Goal: Contribute content: Contribute content

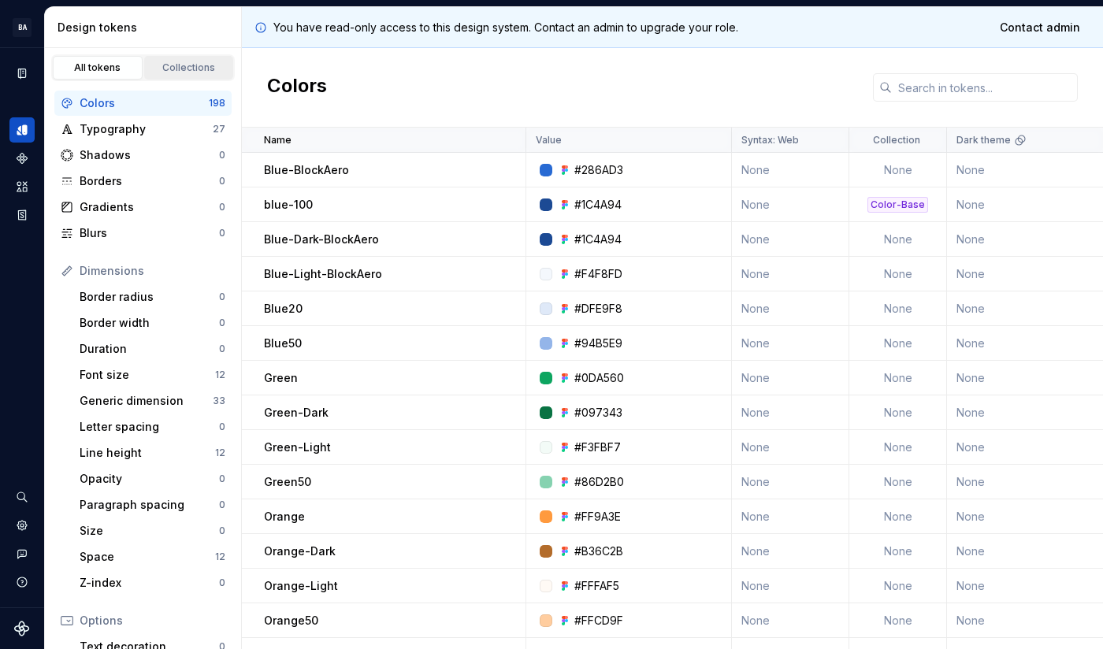
click at [167, 72] on div "Collections" at bounding box center [189, 67] width 79 height 13
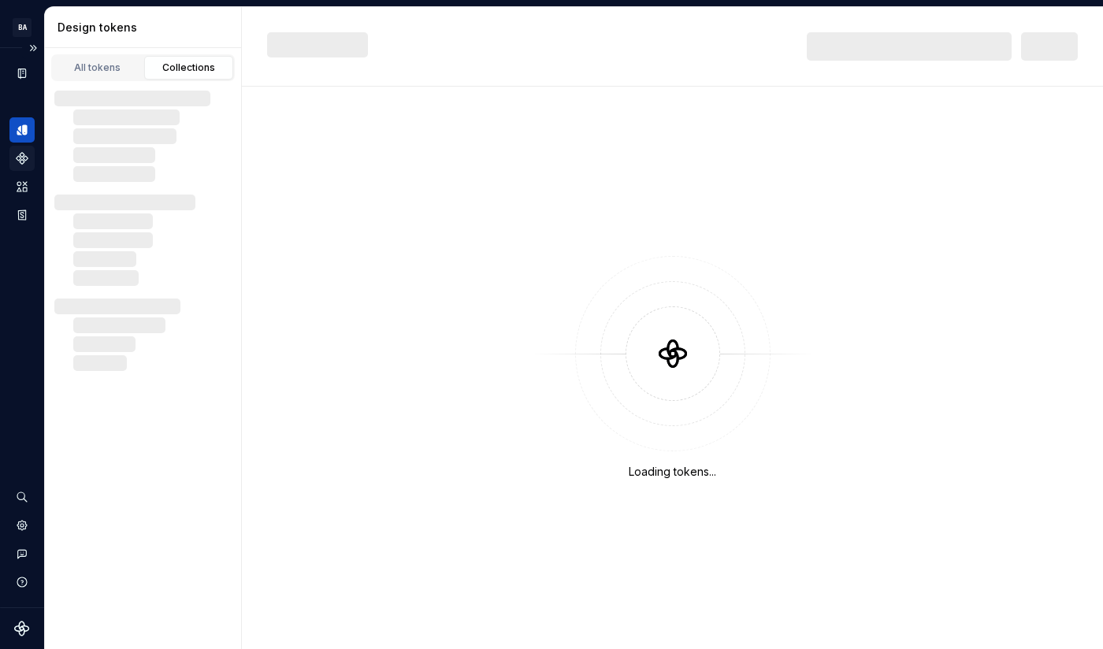
click at [25, 155] on icon "Components" at bounding box center [22, 158] width 14 height 14
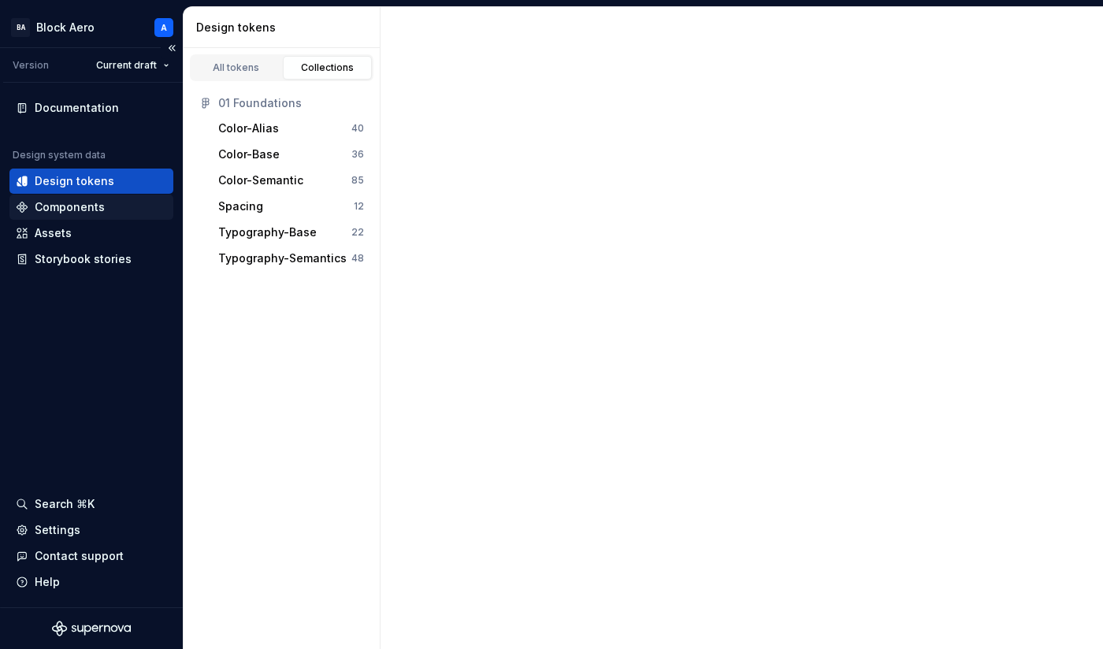
click at [85, 213] on div "Components" at bounding box center [70, 207] width 70 height 16
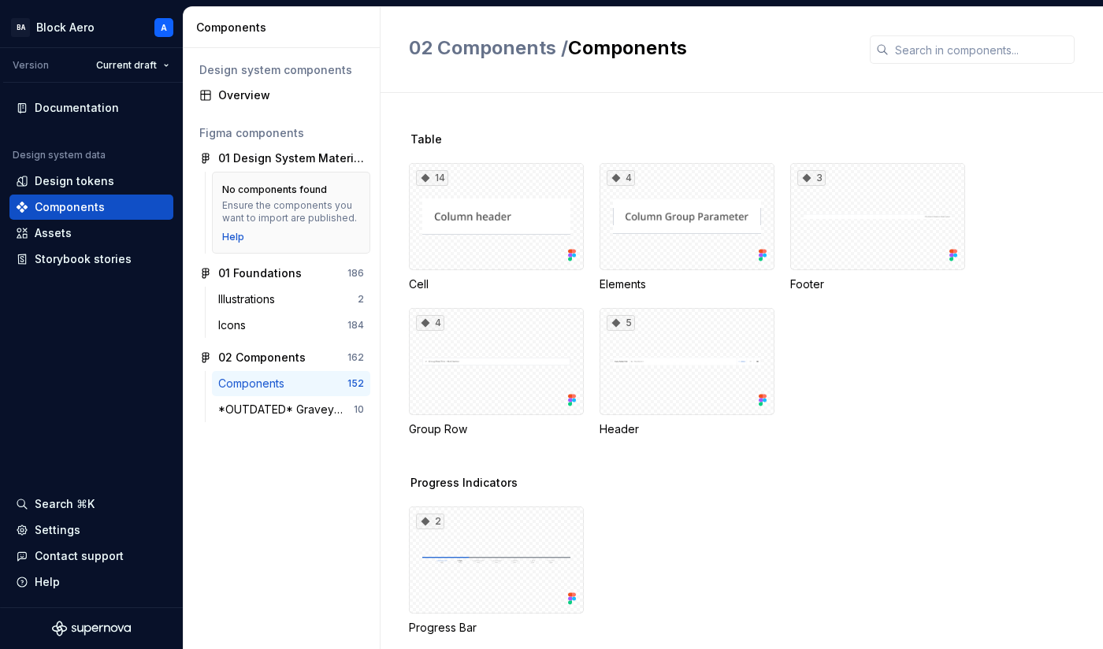
scroll to position [1745, 0]
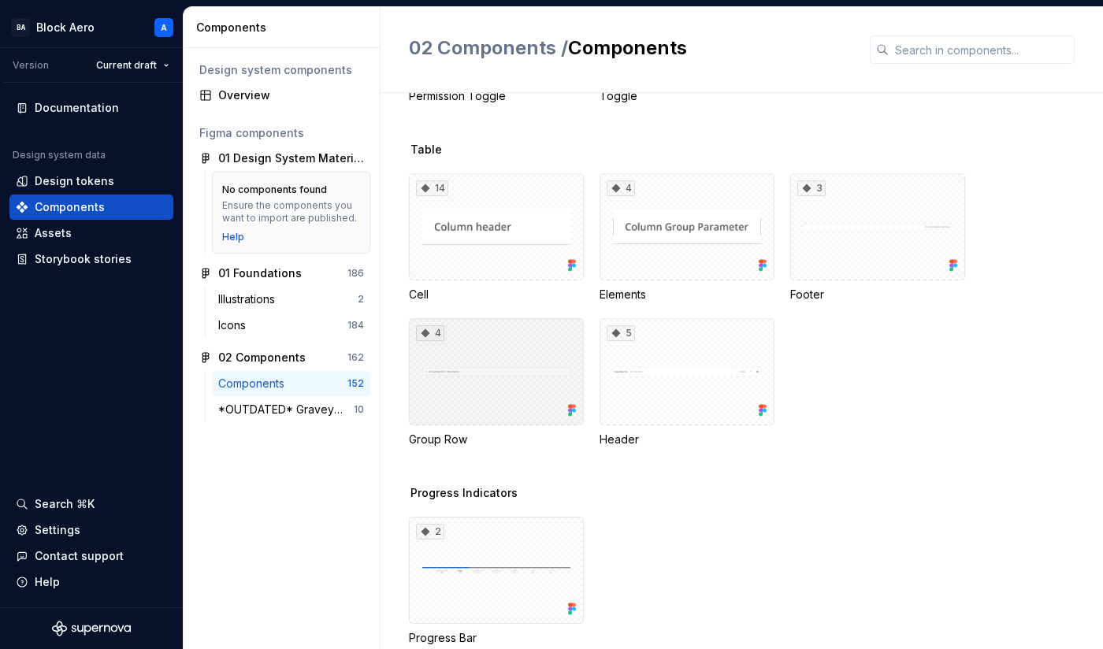
click at [505, 386] on div "4" at bounding box center [496, 371] width 175 height 107
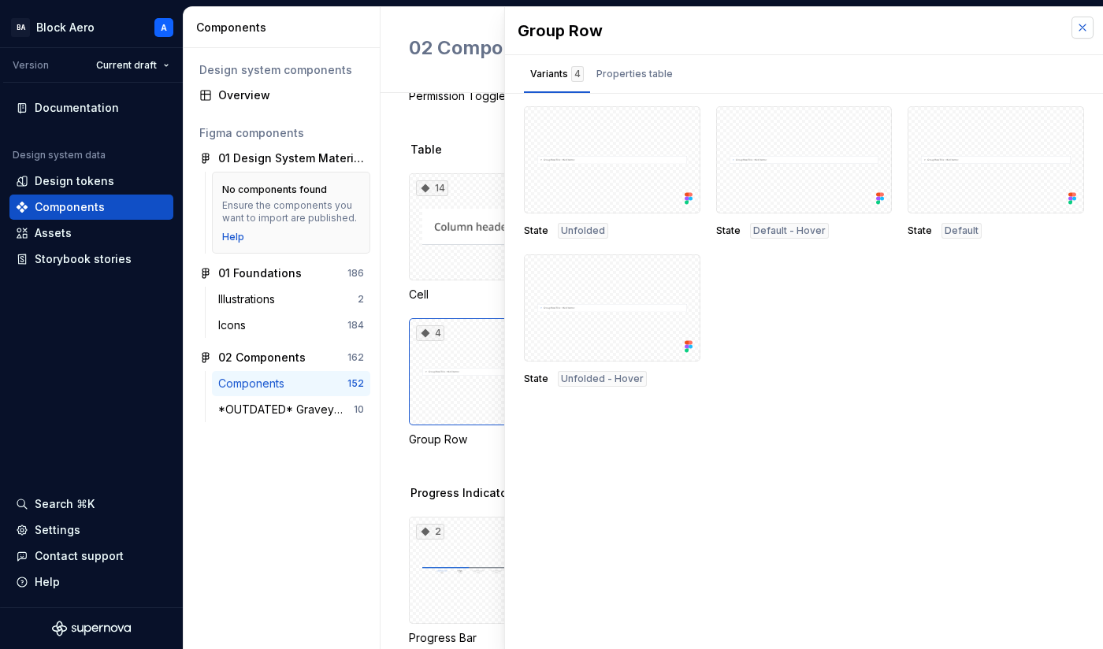
click at [1084, 31] on button "button" at bounding box center [1083, 28] width 22 height 22
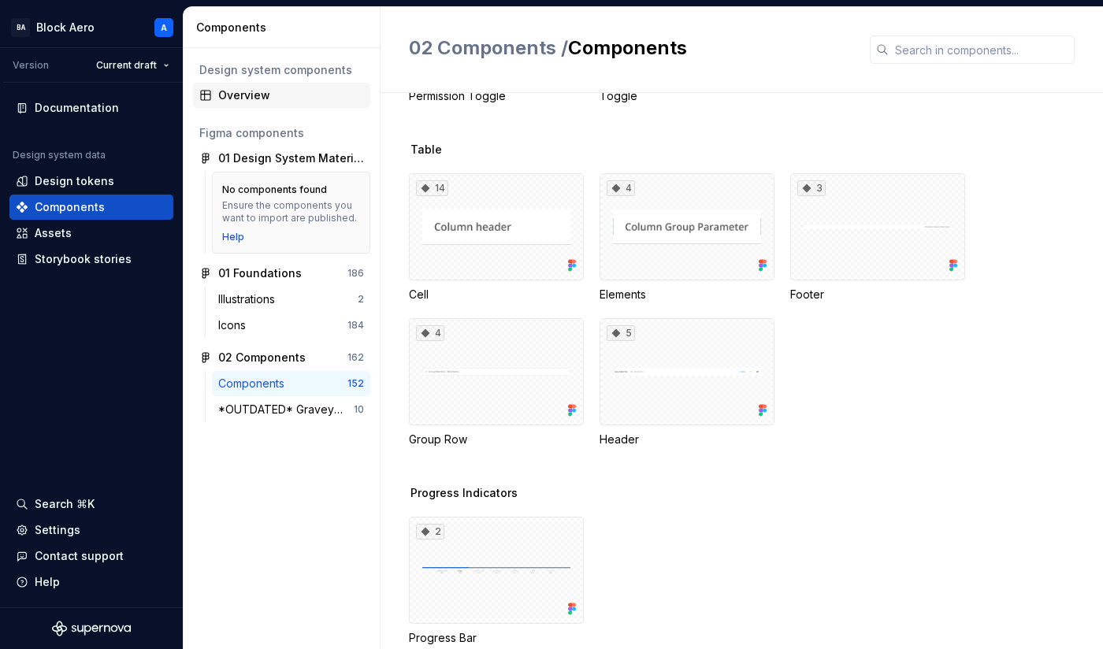
click at [240, 94] on div "Overview" at bounding box center [291, 95] width 146 height 16
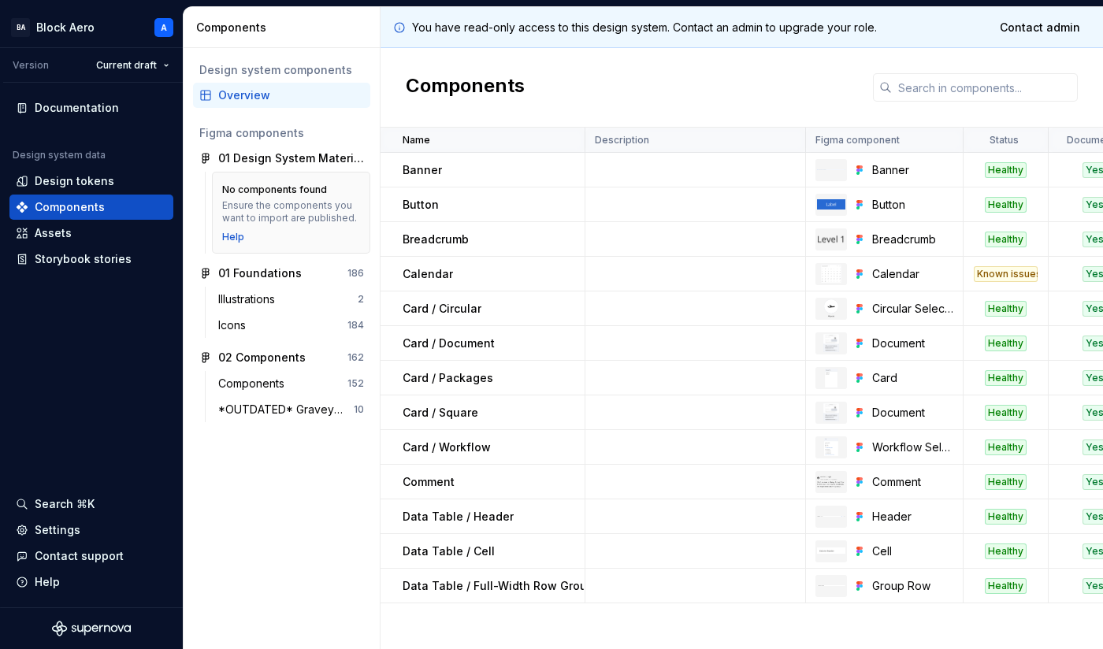
click at [488, 589] on p "Data Table / Full-Width Row Grouping" at bounding box center [507, 586] width 209 height 16
click at [431, 591] on p "Data Table / Full-Width Row Grouping" at bounding box center [507, 586] width 209 height 16
click at [76, 110] on div "Documentation" at bounding box center [77, 108] width 84 height 16
click at [149, 72] on html "BA Block Aero A Version Current draft Documentation Design system data Design t…" at bounding box center [551, 324] width 1103 height 649
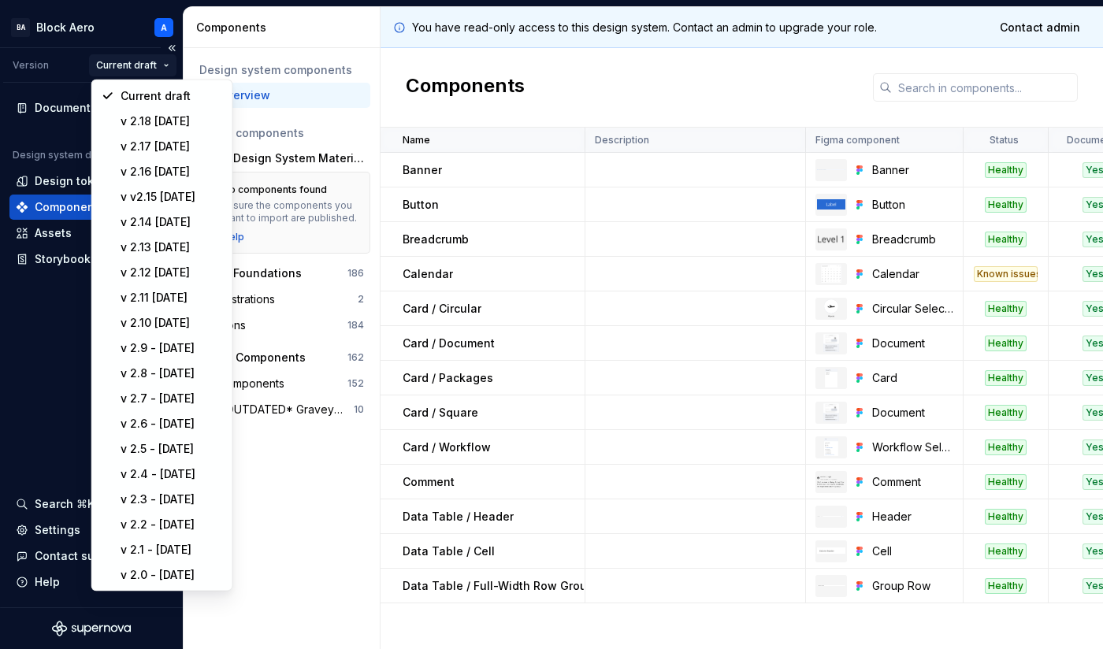
click at [149, 72] on html "BA Block Aero A Version Current draft Documentation Design system data Design t…" at bounding box center [551, 324] width 1103 height 649
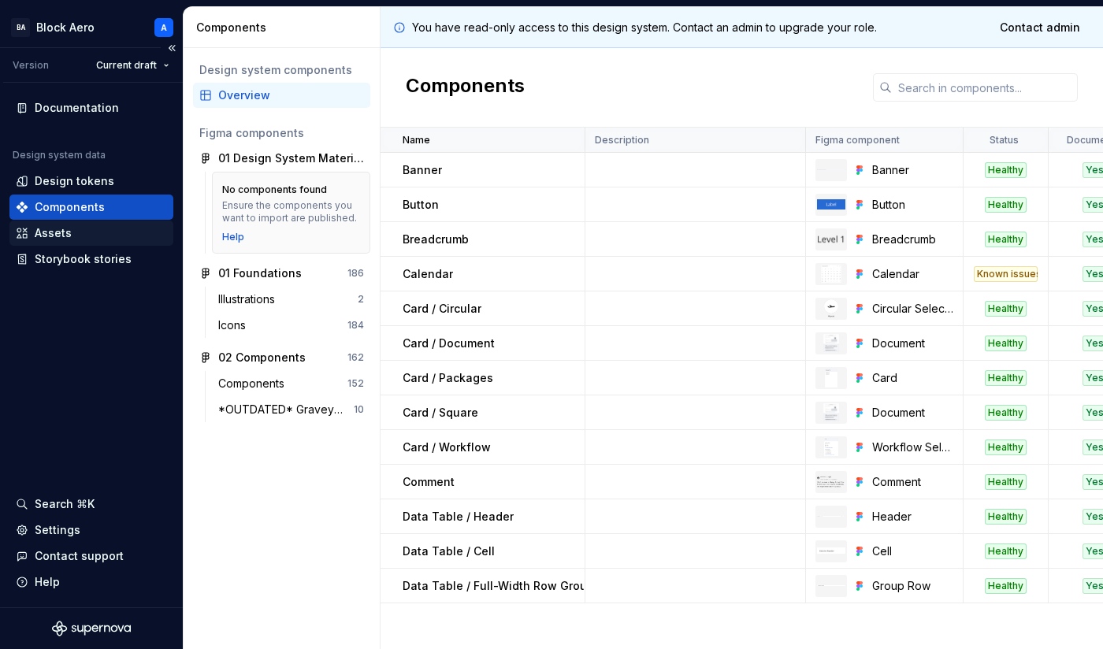
click at [57, 231] on div "Assets" at bounding box center [53, 233] width 37 height 16
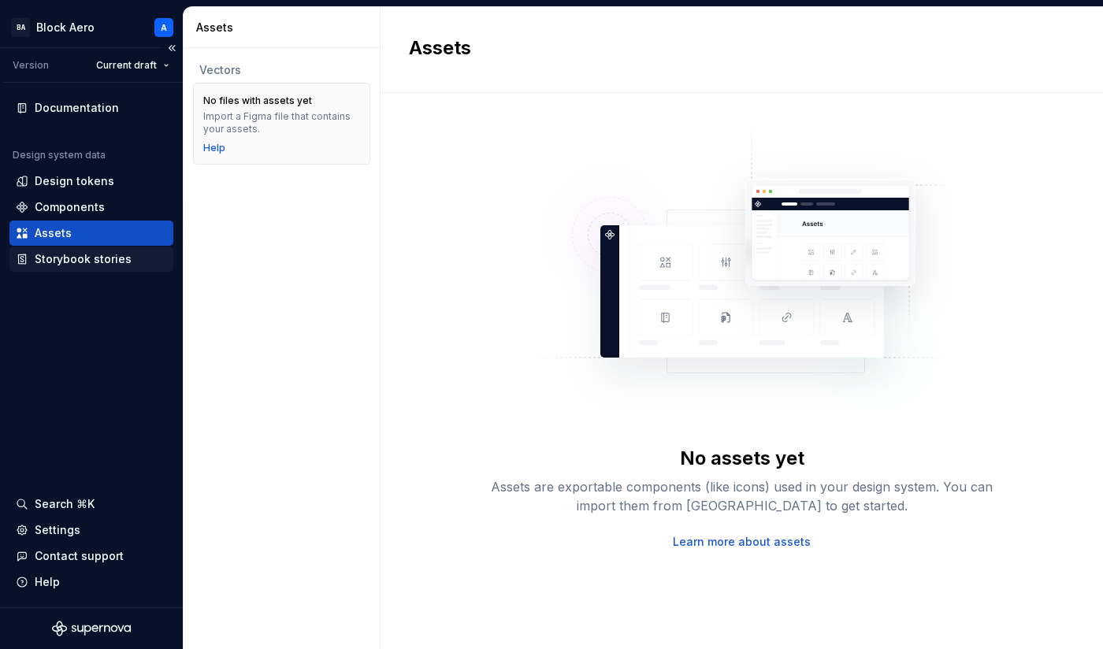
click at [98, 261] on div "Storybook stories" at bounding box center [83, 259] width 97 height 16
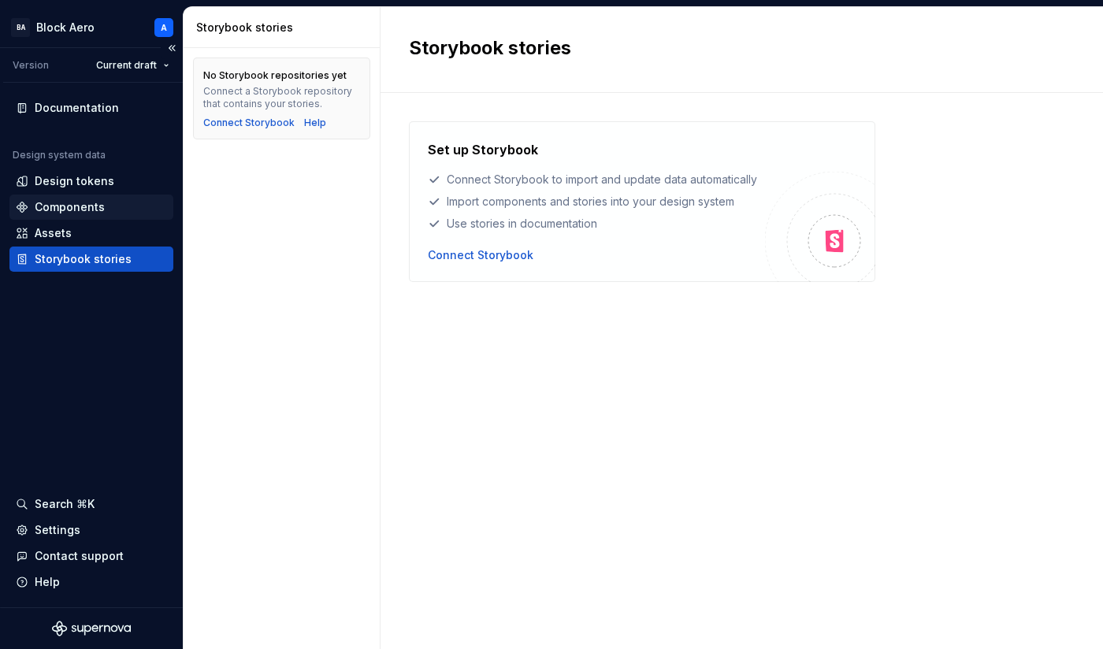
click at [80, 200] on div "Components" at bounding box center [70, 207] width 70 height 16
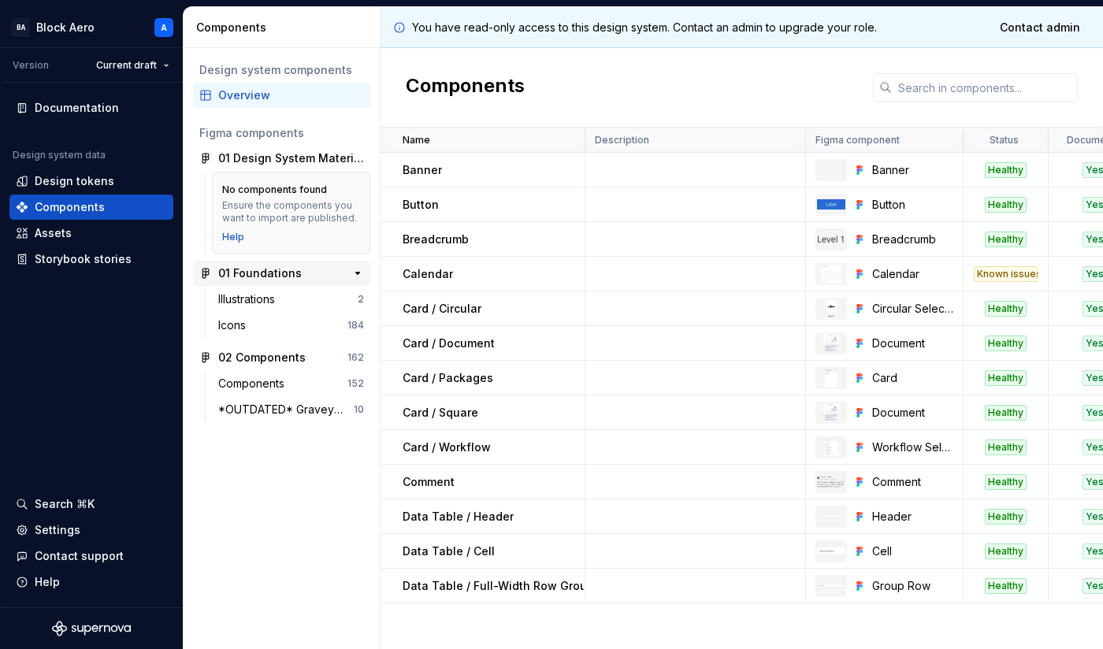
click at [294, 276] on div "01 Foundations" at bounding box center [260, 274] width 84 height 16
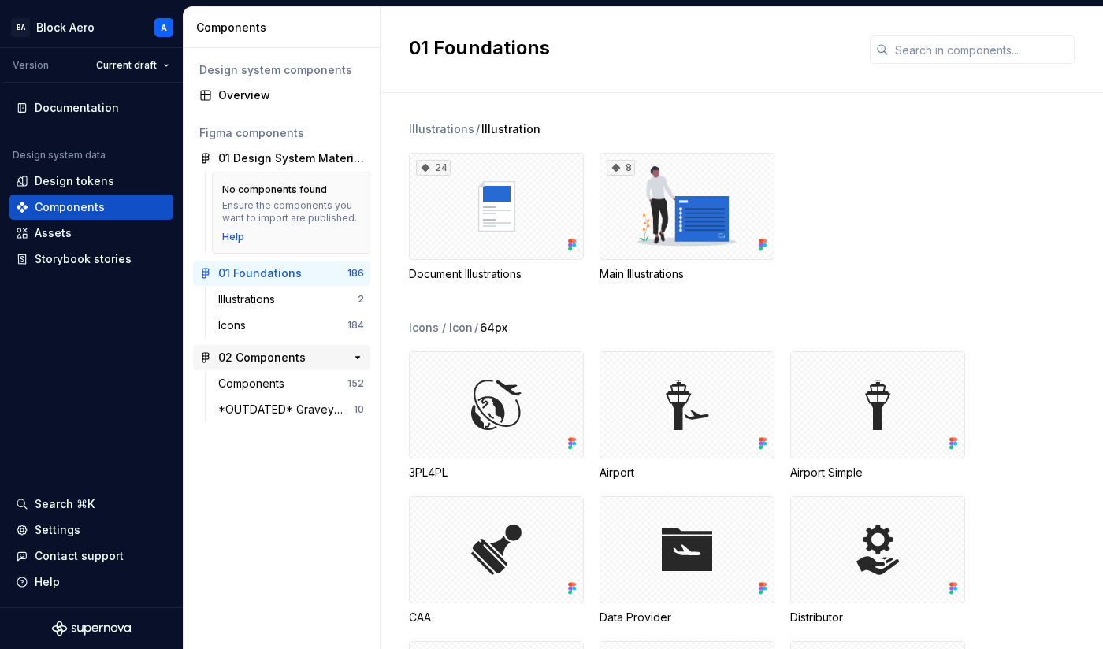
click at [292, 348] on div "02 Components 162" at bounding box center [281, 357] width 177 height 25
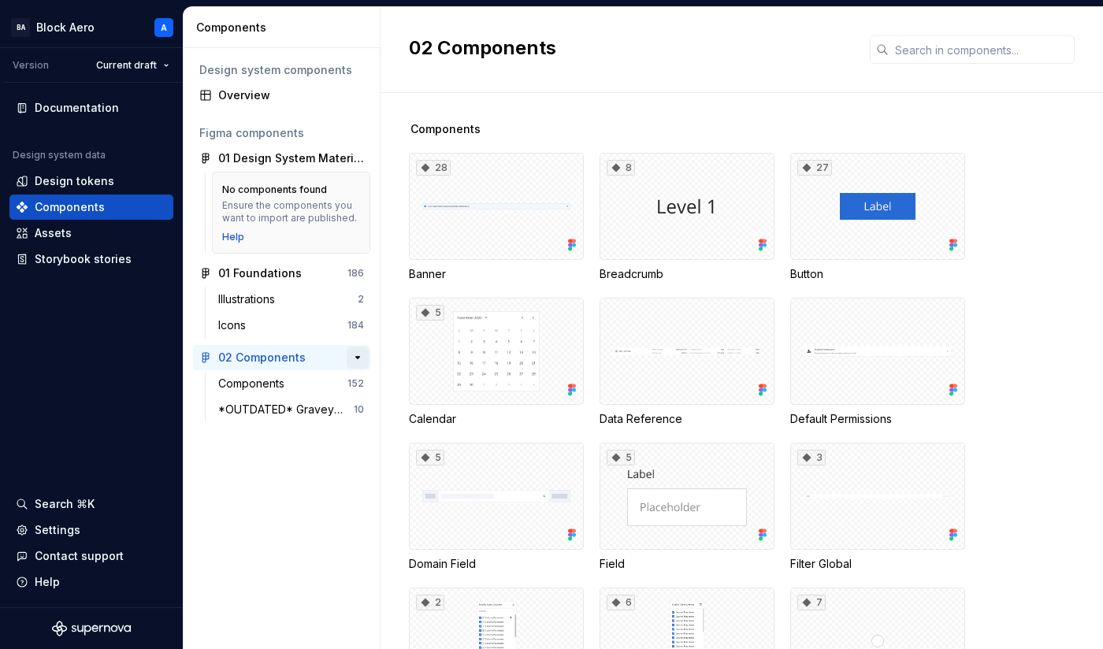
click at [352, 363] on button "button" at bounding box center [358, 358] width 22 height 22
click at [328, 384] on div "Components" at bounding box center [282, 384] width 129 height 16
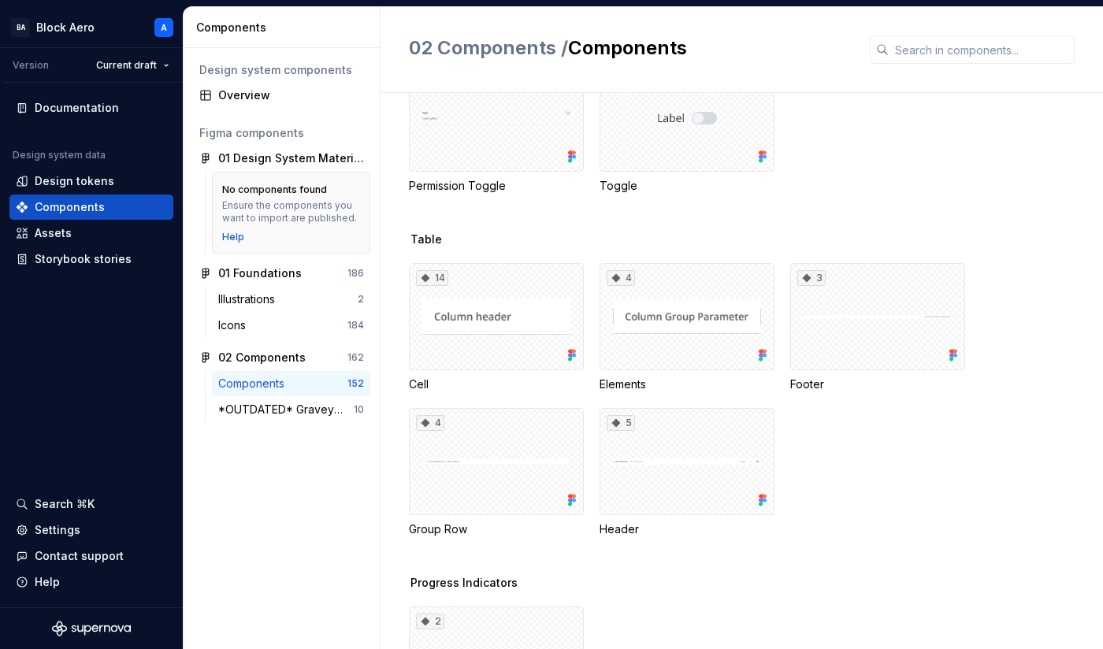
scroll to position [1644, 0]
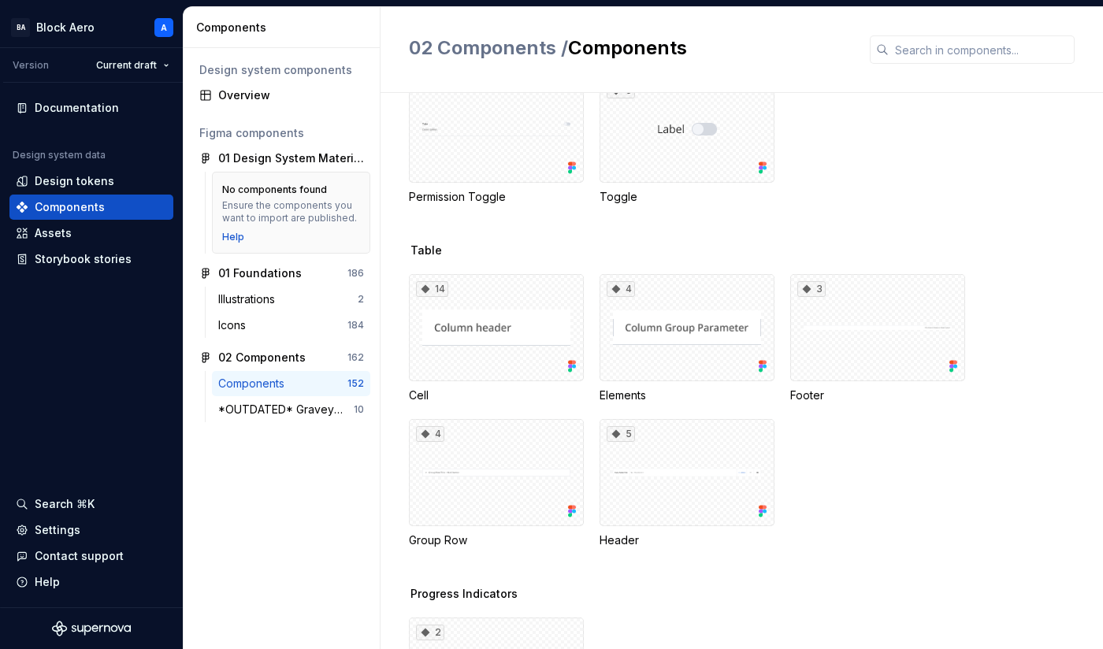
click at [426, 251] on span "Table" at bounding box center [427, 251] width 32 height 16
click at [679, 314] on div "4" at bounding box center [687, 327] width 175 height 107
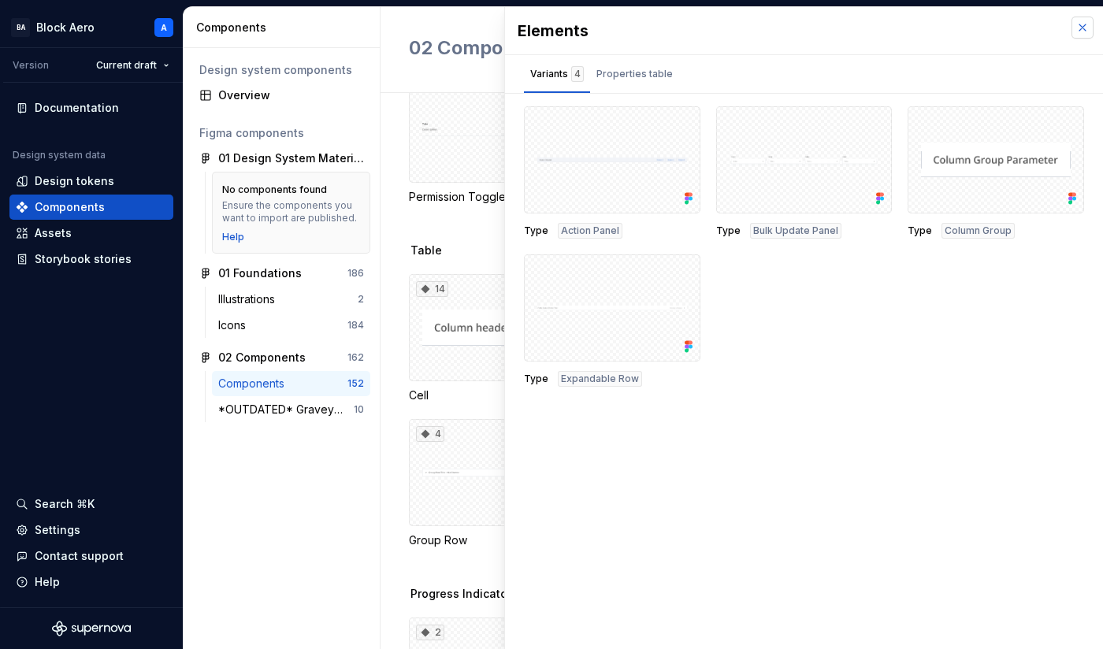
click at [1081, 24] on button "button" at bounding box center [1083, 28] width 22 height 22
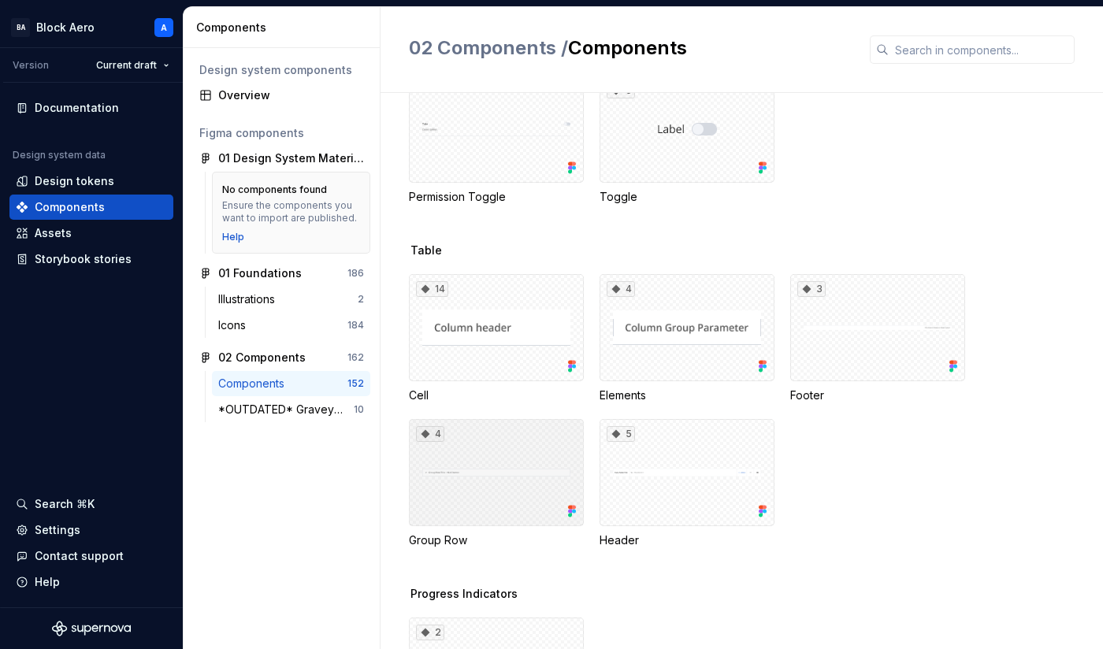
click at [495, 487] on div "4" at bounding box center [496, 472] width 175 height 107
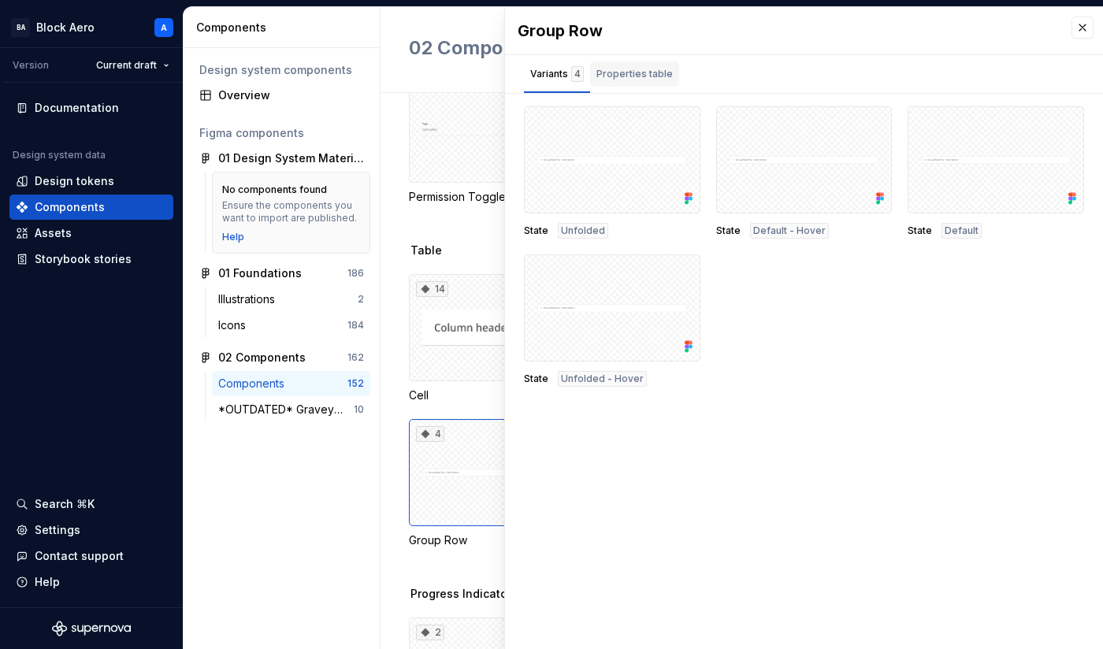
click at [648, 78] on div "Properties table" at bounding box center [635, 74] width 76 height 16
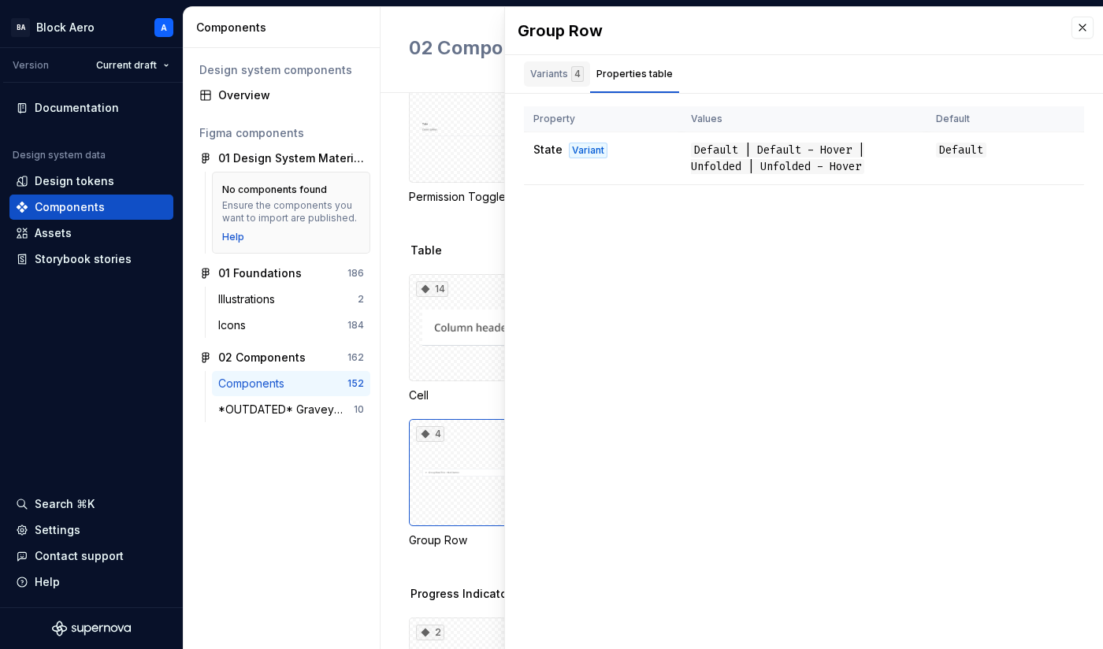
click at [541, 78] on div "Variants 4" at bounding box center [557, 74] width 54 height 16
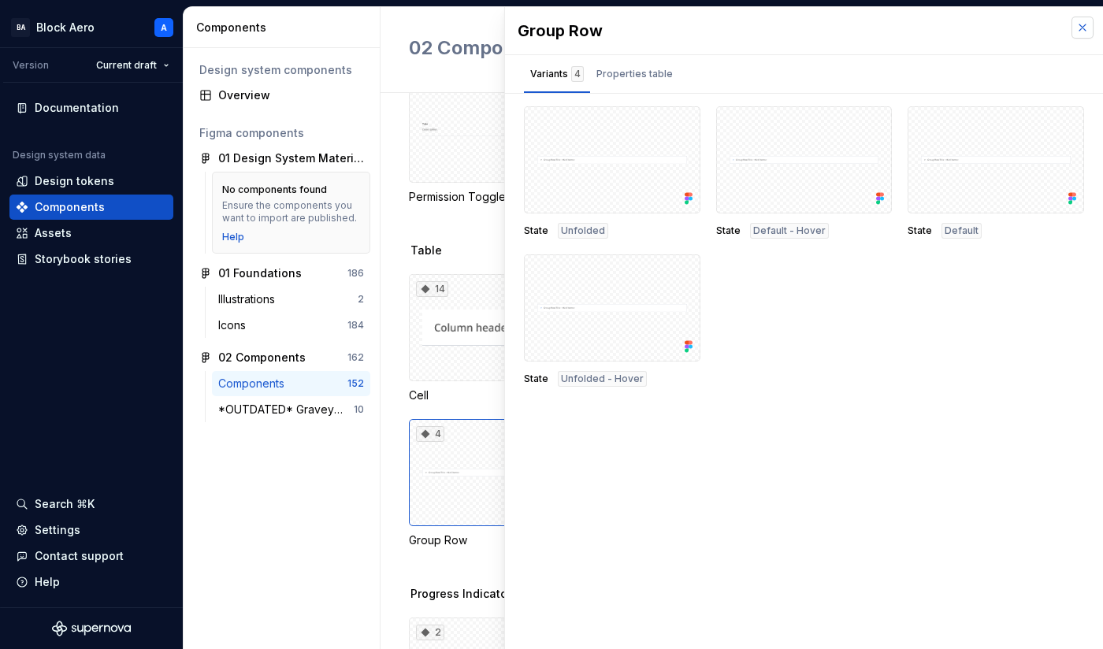
click at [1085, 34] on button "button" at bounding box center [1083, 28] width 22 height 22
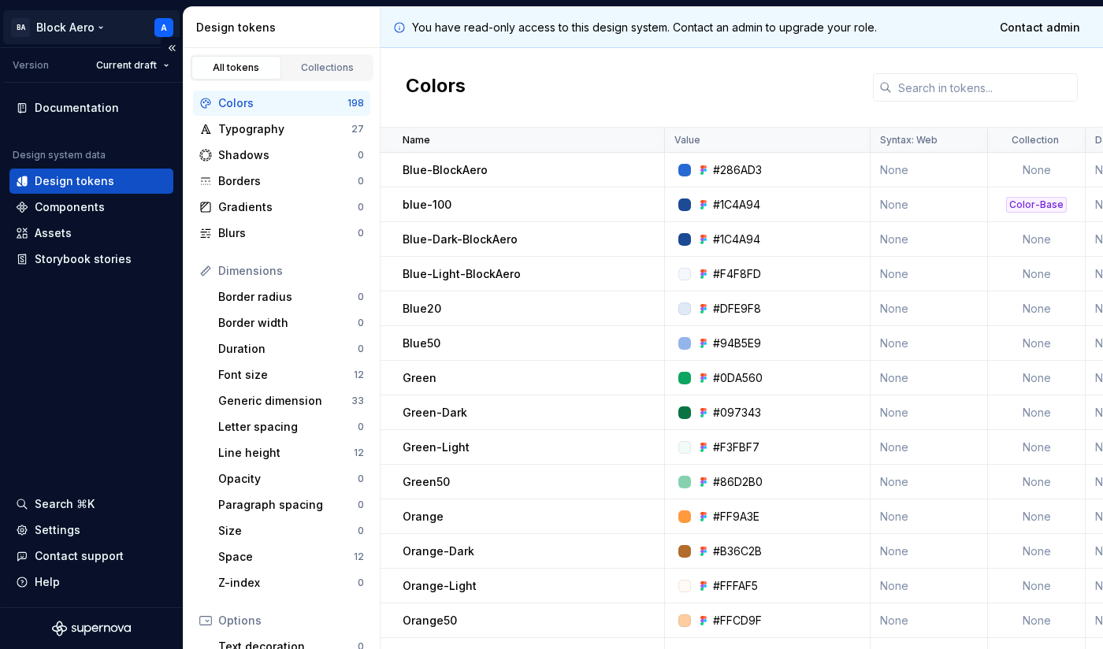
click at [165, 32] on html "BA Block Aero A Version Current draft Documentation Design system data Design t…" at bounding box center [551, 324] width 1103 height 649
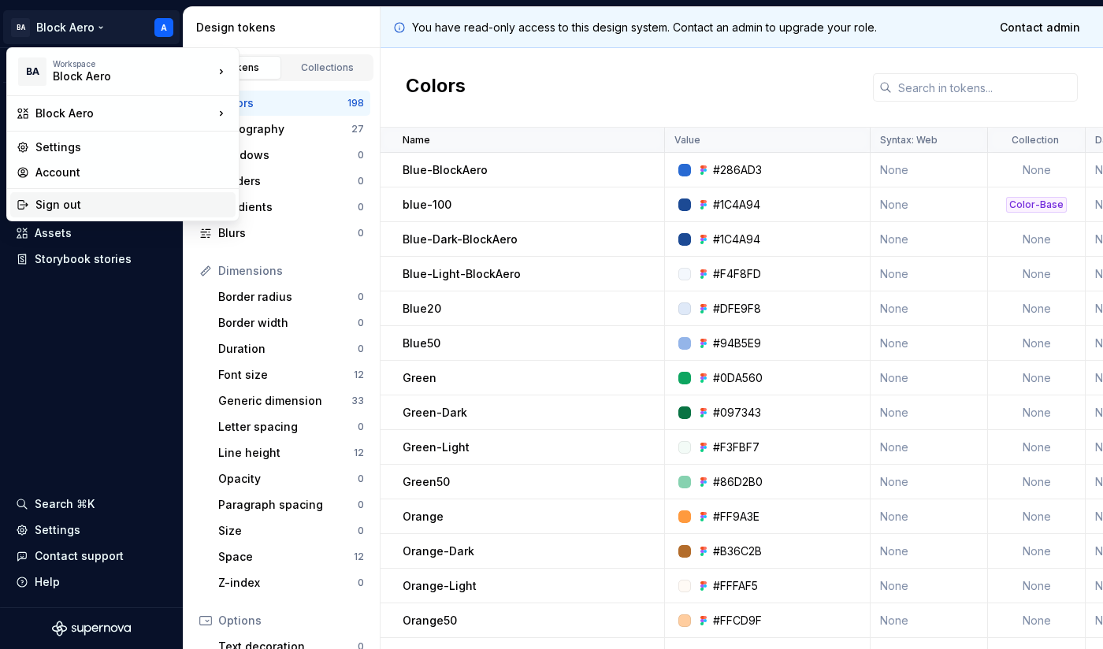
click at [76, 199] on div "Sign out" at bounding box center [132, 205] width 194 height 16
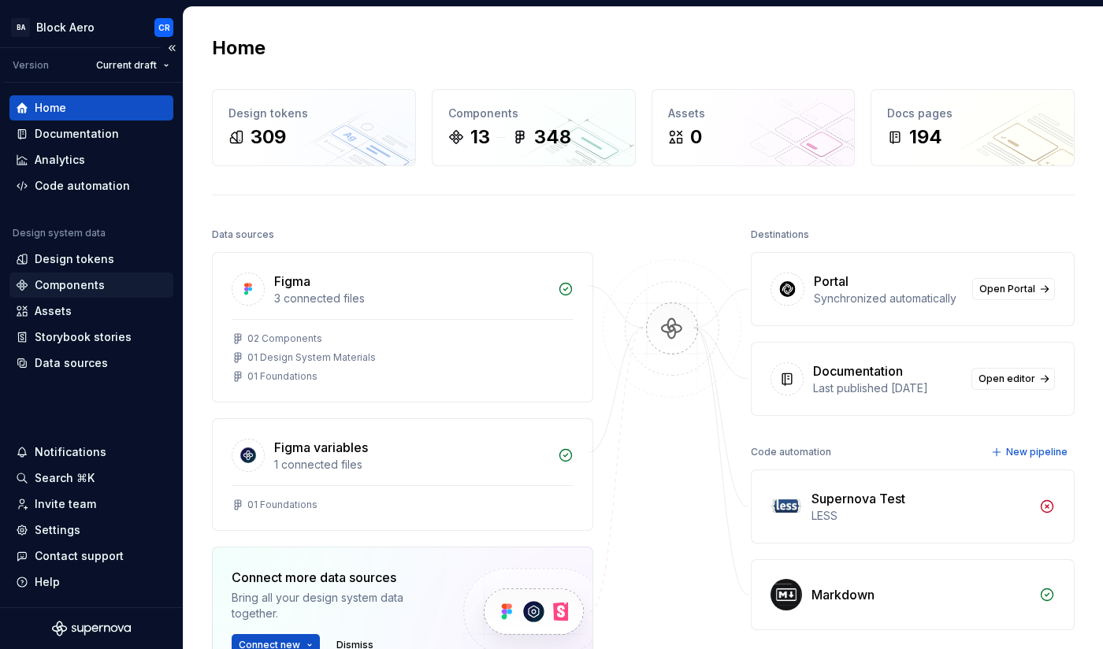
click at [77, 287] on div "Components" at bounding box center [70, 285] width 70 height 16
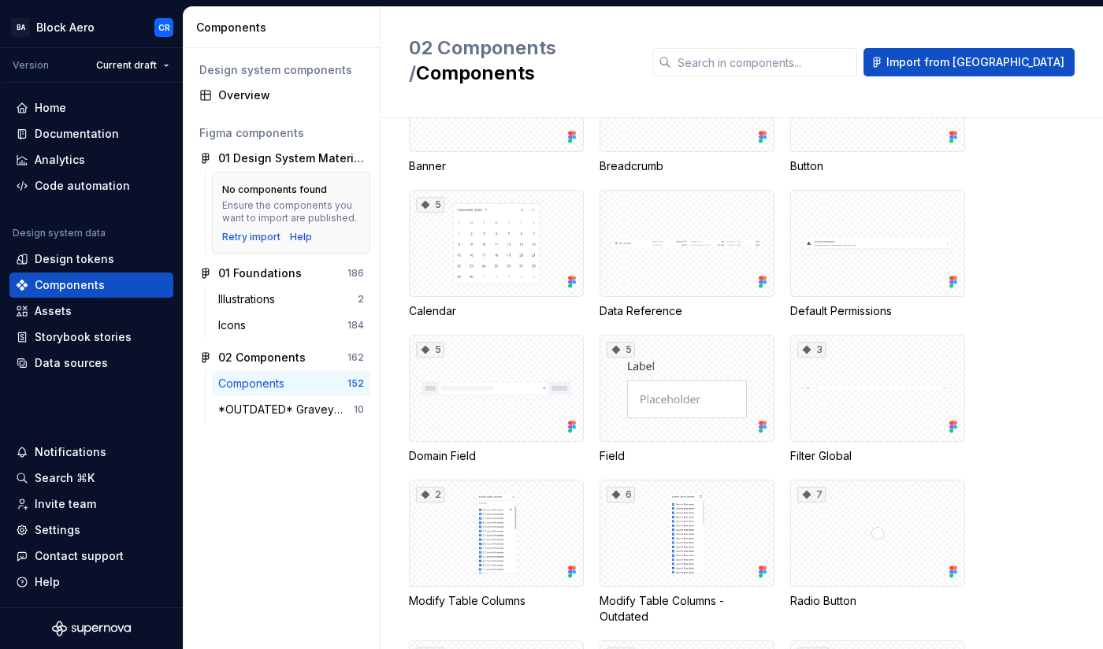
scroll to position [137, 0]
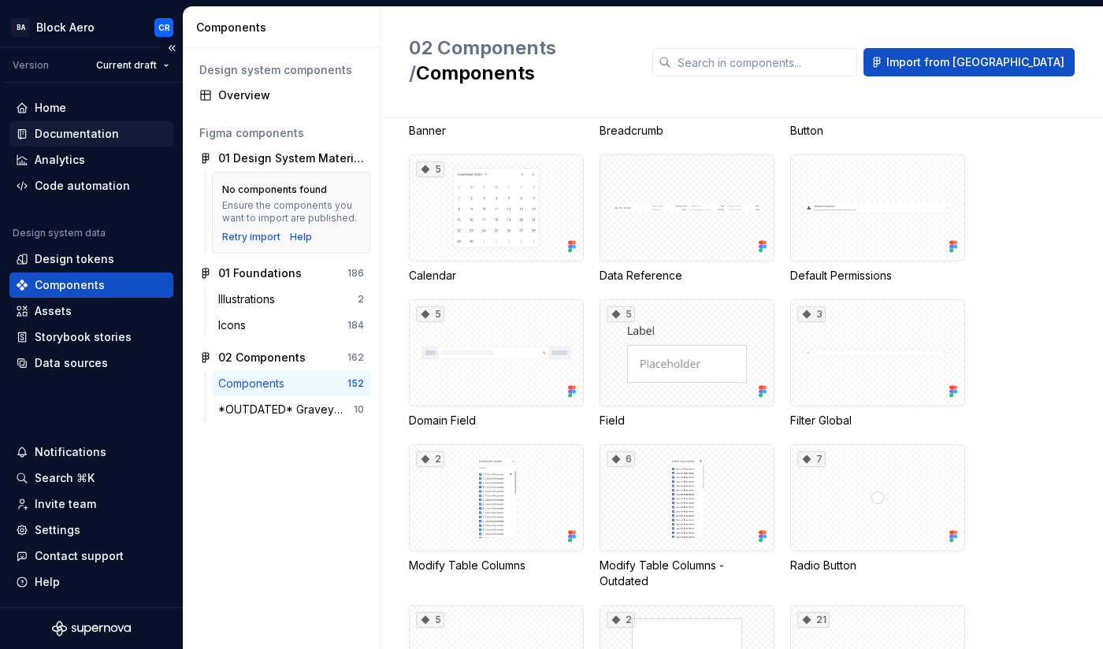
click at [67, 136] on div "Documentation" at bounding box center [77, 134] width 84 height 16
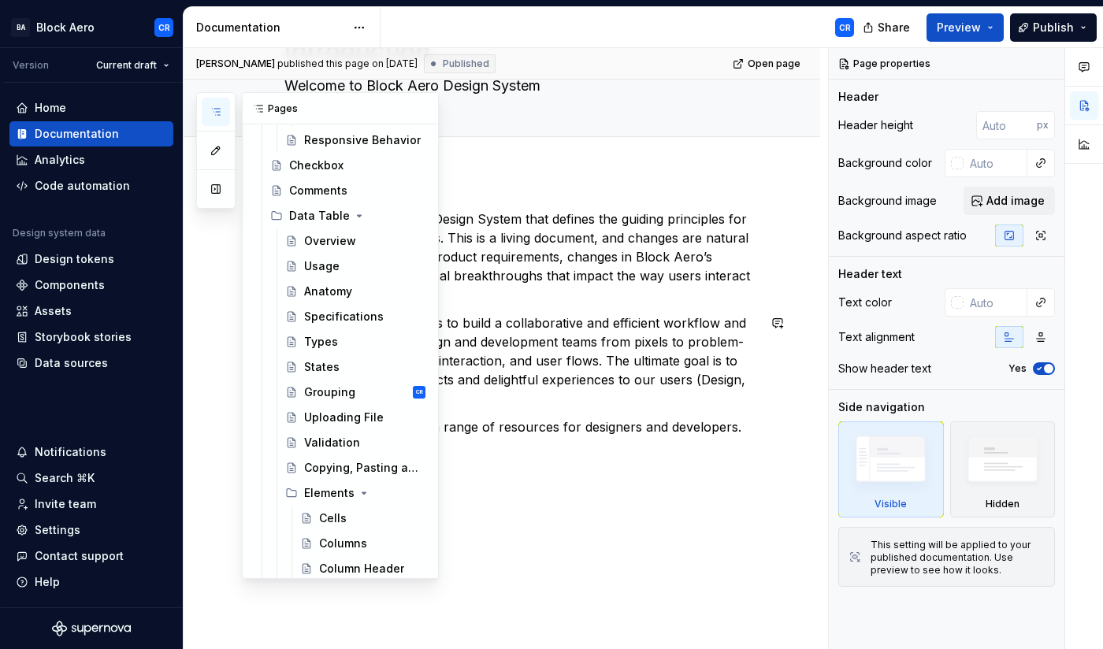
scroll to position [1371, 0]
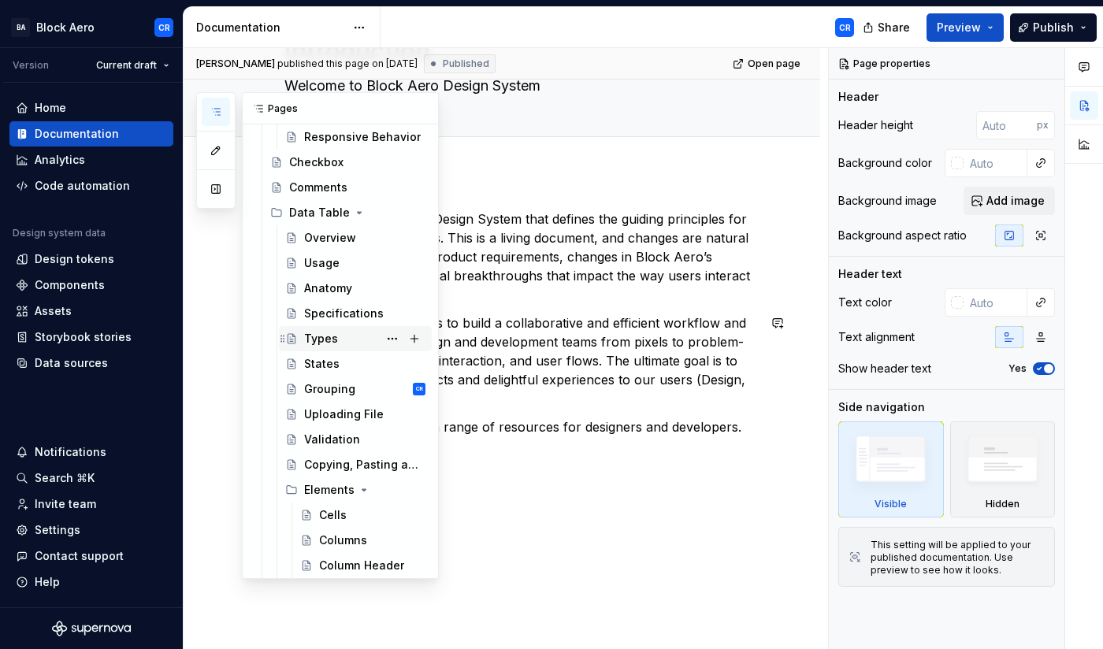
click at [317, 343] on div "Types" at bounding box center [321, 339] width 34 height 16
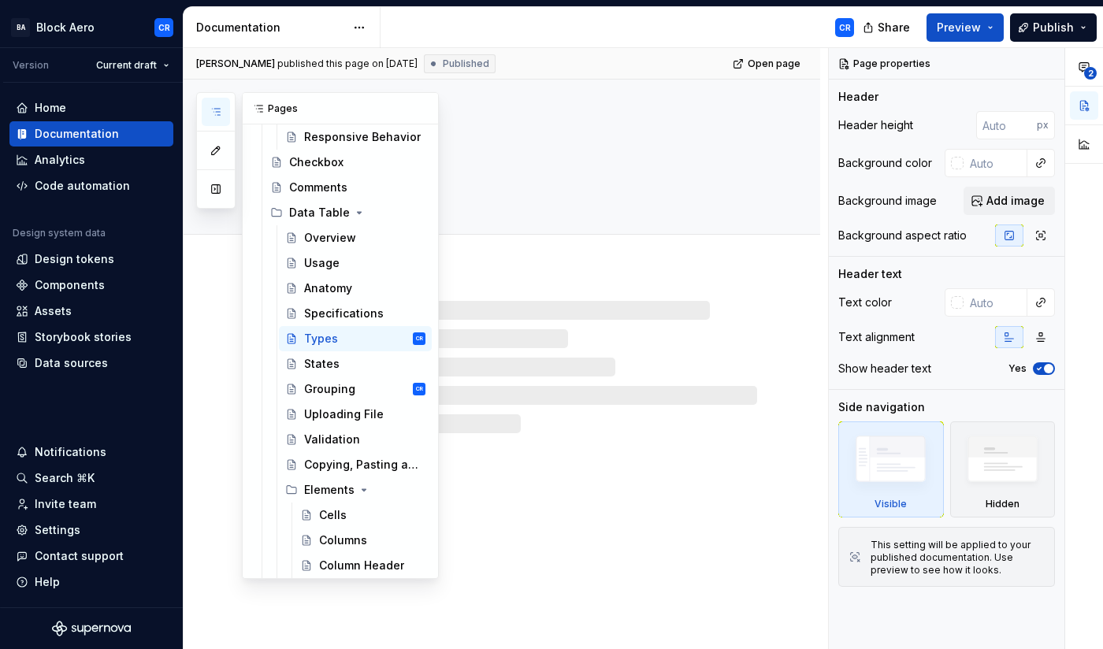
click at [226, 110] on button "button" at bounding box center [216, 112] width 28 height 28
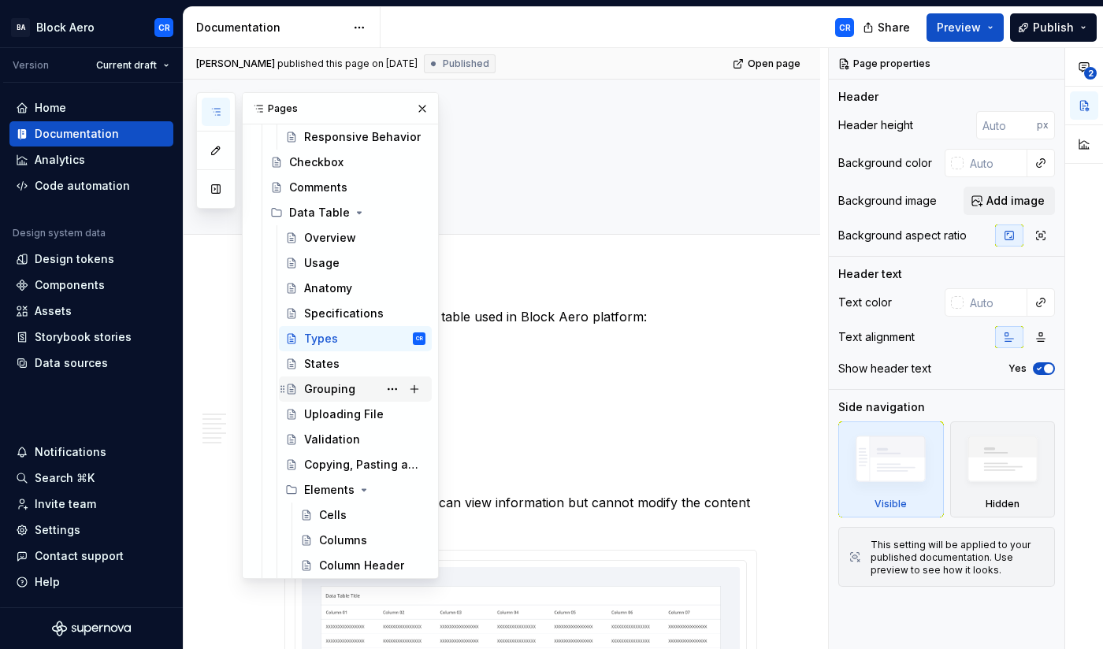
click at [319, 381] on div "Grouping CR" at bounding box center [364, 389] width 121 height 22
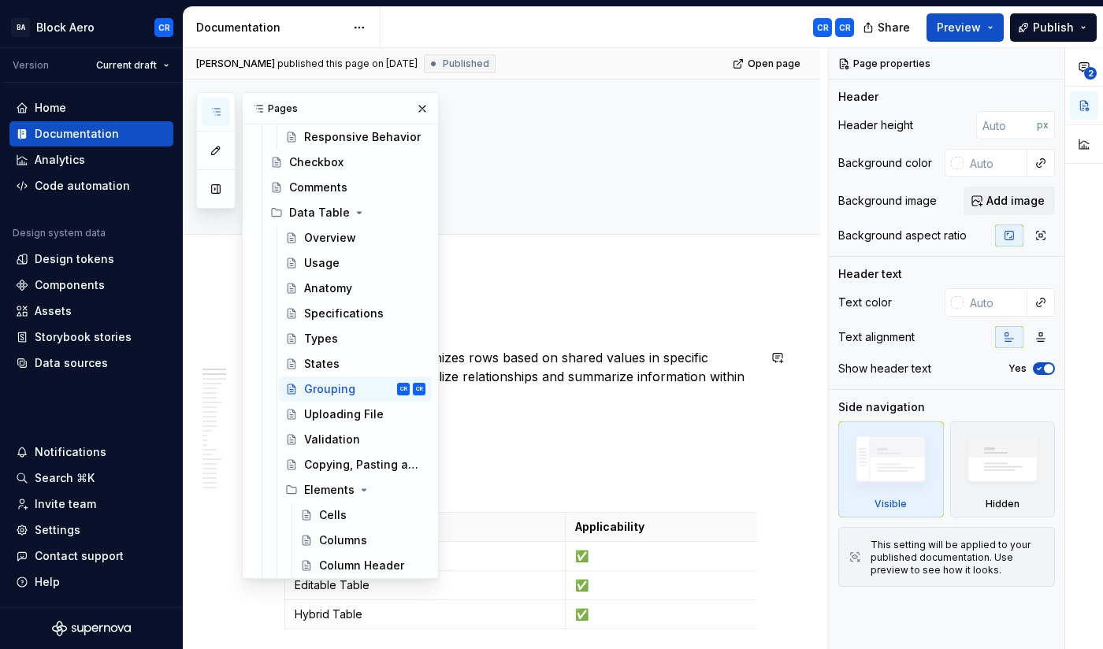
click at [708, 389] on p "Data table grouping organizes rows based on shared values in specific columns. …" at bounding box center [520, 376] width 473 height 57
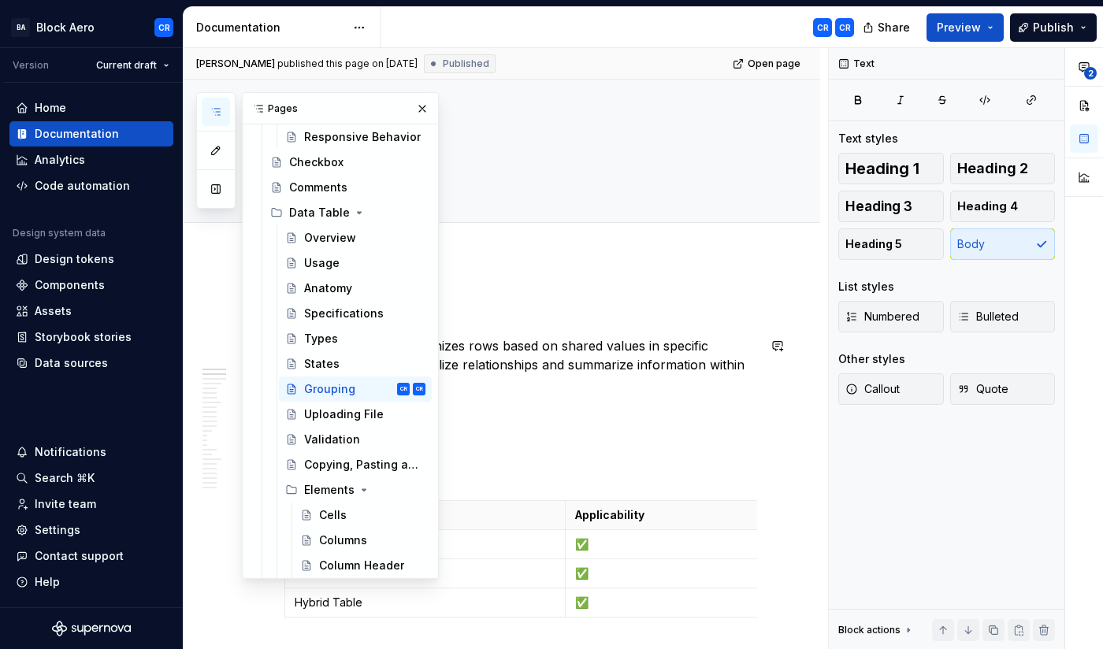
scroll to position [20, 0]
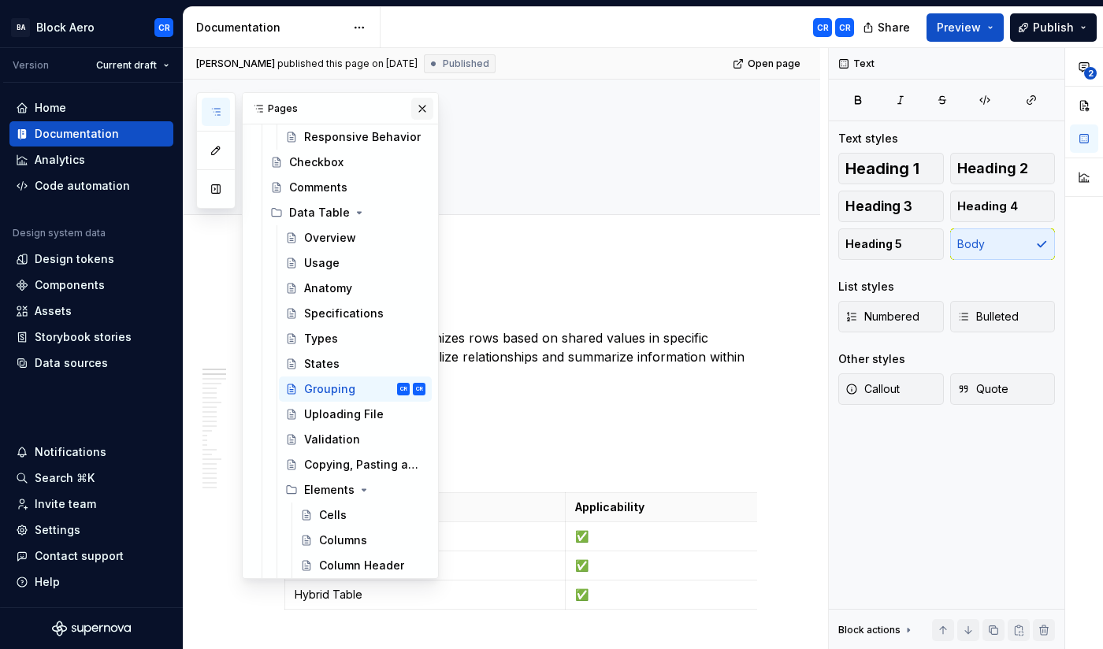
click at [428, 110] on button "button" at bounding box center [422, 109] width 22 height 22
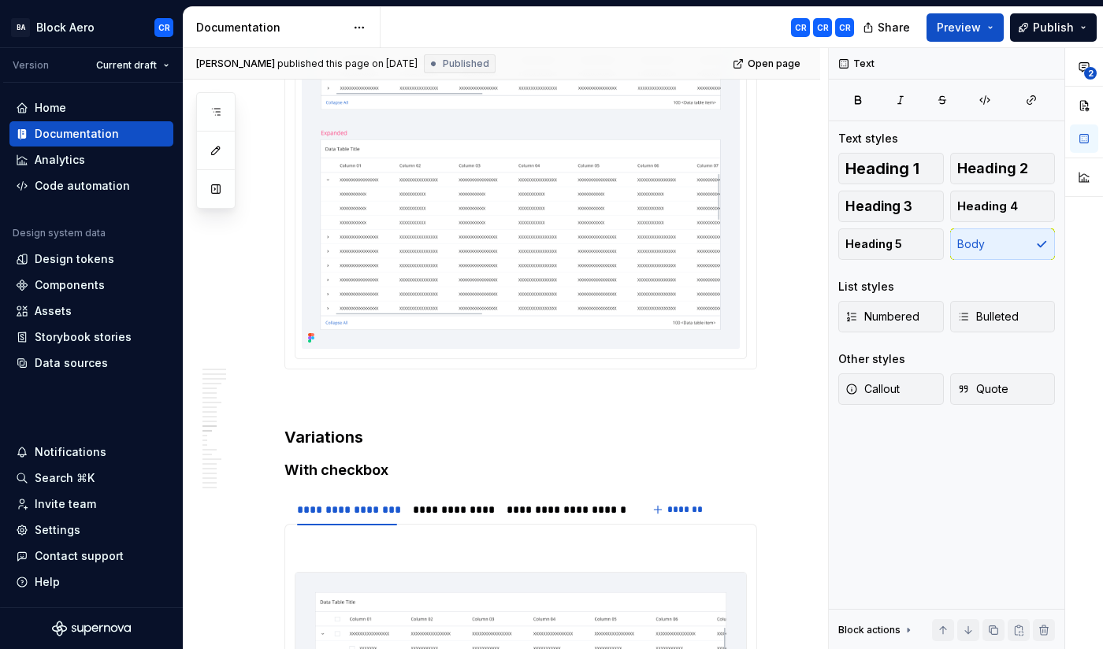
scroll to position [4942, 0]
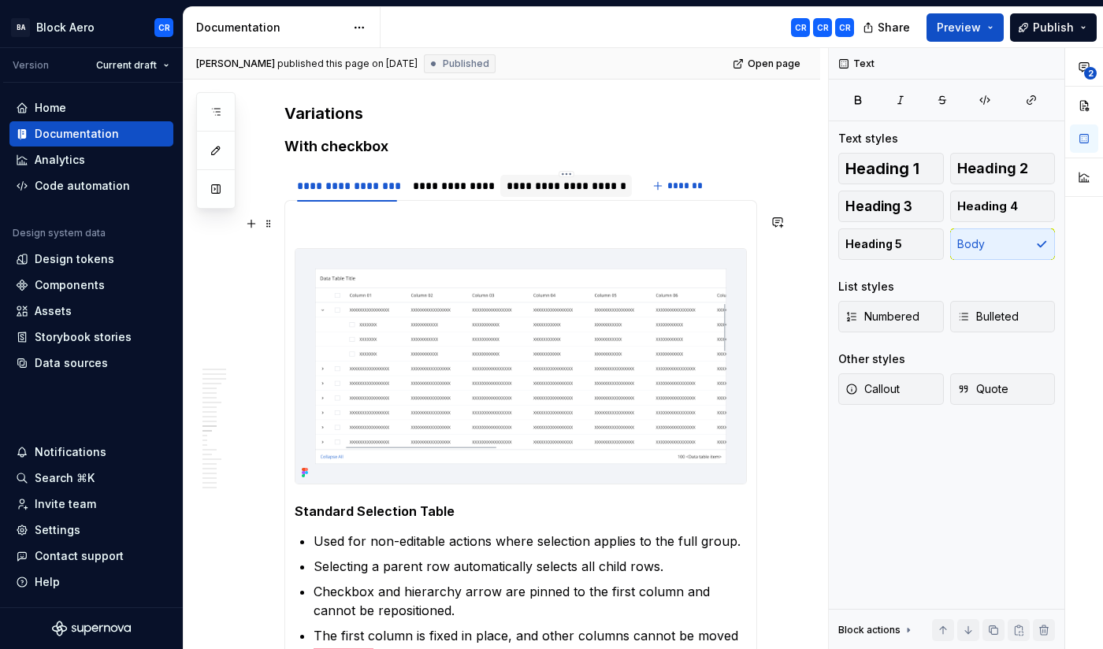
click at [563, 194] on div "**********" at bounding box center [566, 186] width 119 height 16
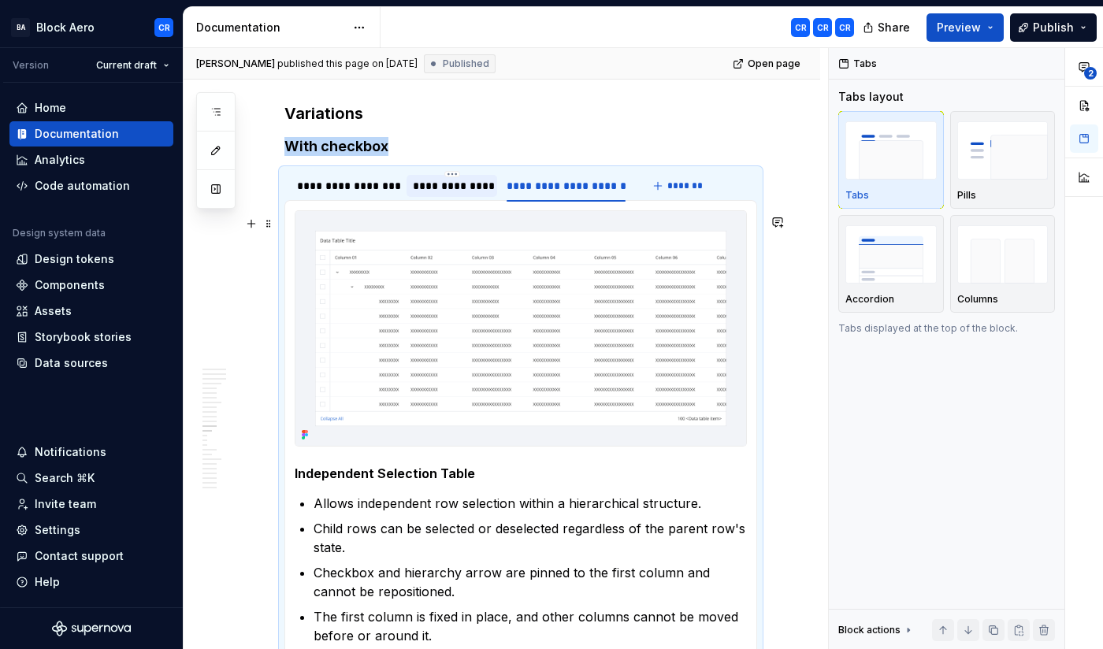
click at [474, 194] on div "**********" at bounding box center [452, 186] width 78 height 16
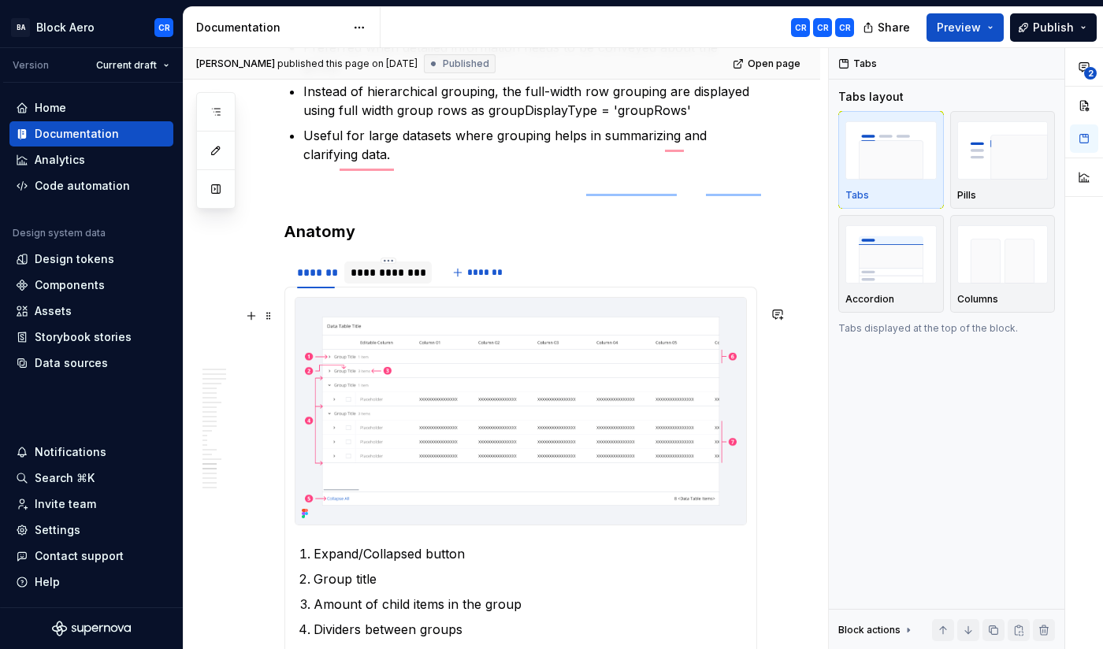
click at [394, 281] on div "**********" at bounding box center [388, 273] width 75 height 16
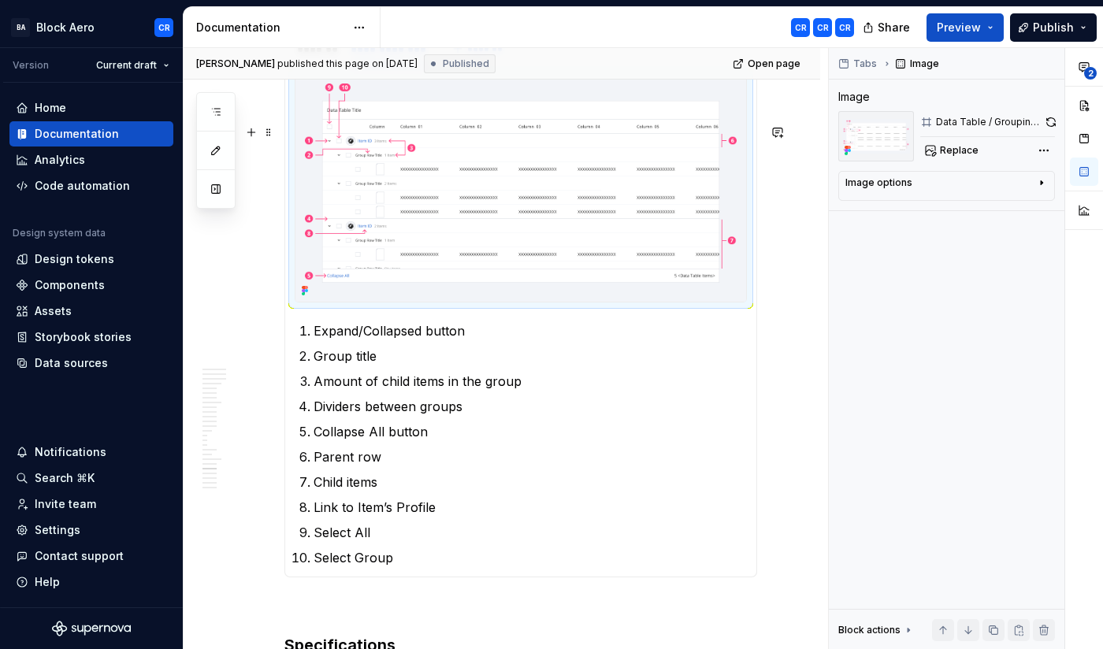
click at [531, 169] on img "To enrich screen reader interactions, please activate Accessibility in Grammarl…" at bounding box center [521, 188] width 451 height 228
click at [922, 64] on div "Image" at bounding box center [918, 64] width 56 height 22
click at [919, 61] on div "Image" at bounding box center [918, 64] width 56 height 22
click at [955, 147] on span "Replace" at bounding box center [959, 150] width 39 height 13
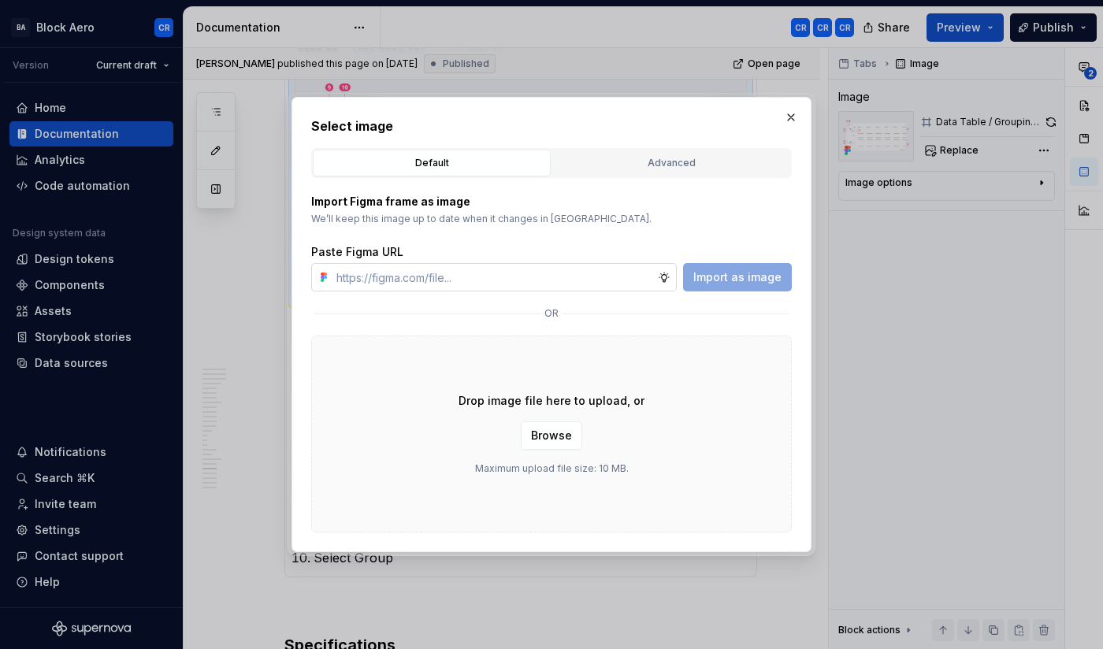
type textarea "*"
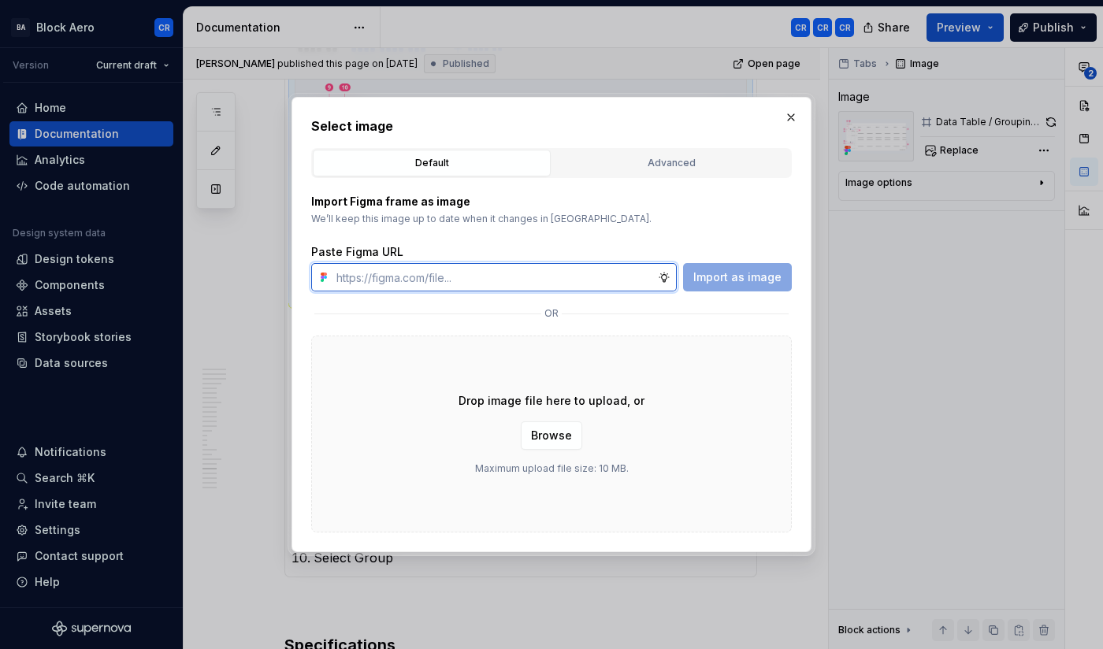
click at [597, 274] on input "text" at bounding box center [494, 277] width 328 height 28
paste input "[URL][DOMAIN_NAME]"
type input "[URL][DOMAIN_NAME]"
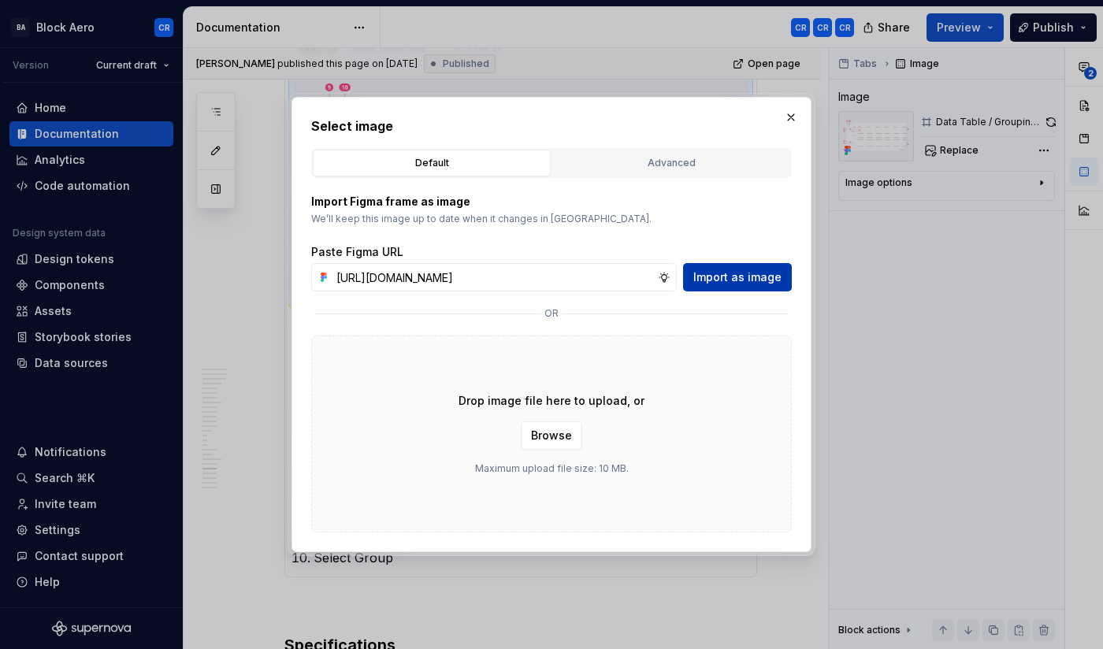
click at [721, 283] on span "Import as image" at bounding box center [737, 278] width 88 height 16
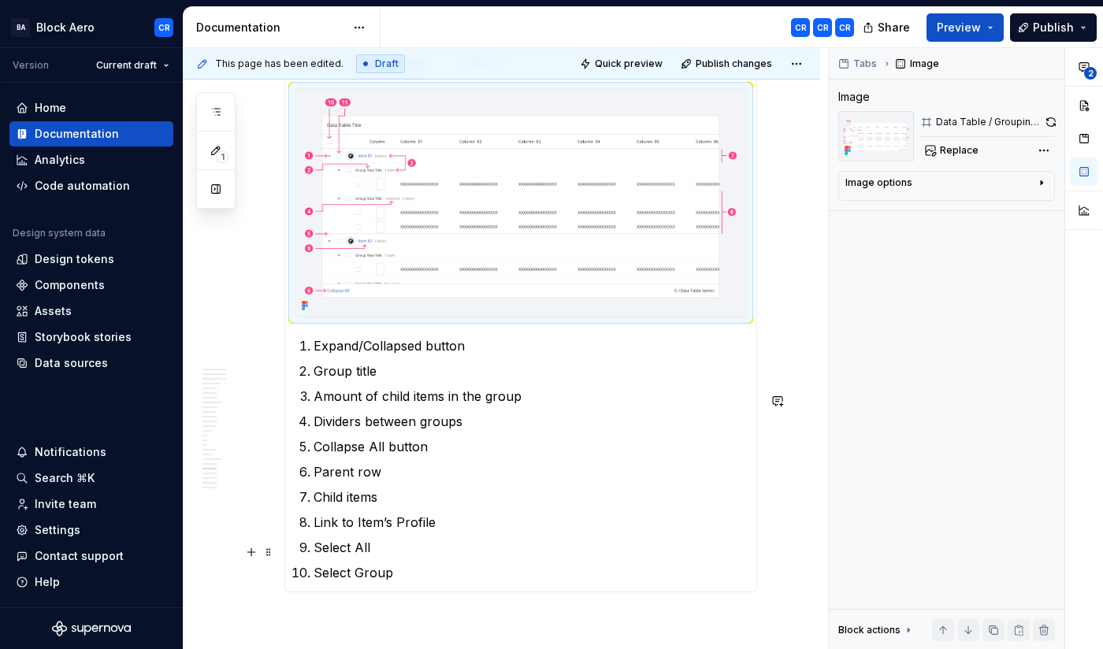
scroll to position [8469, 0]
click at [530, 405] on p "Amount of child items in the group" at bounding box center [530, 395] width 433 height 19
type textarea "*"
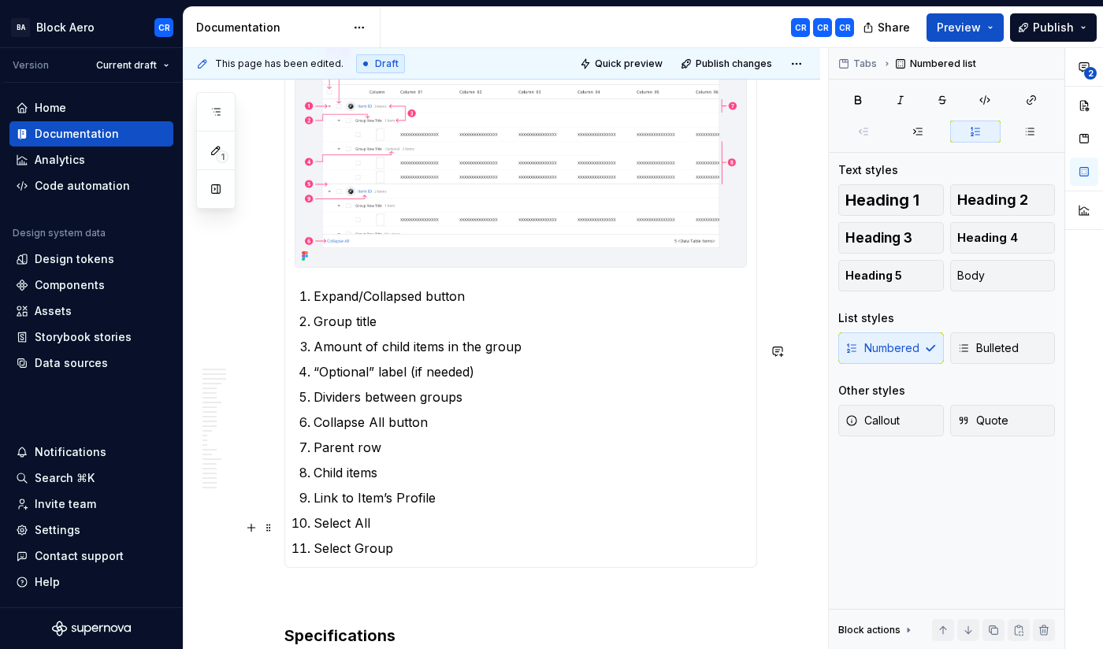
scroll to position [8523, 0]
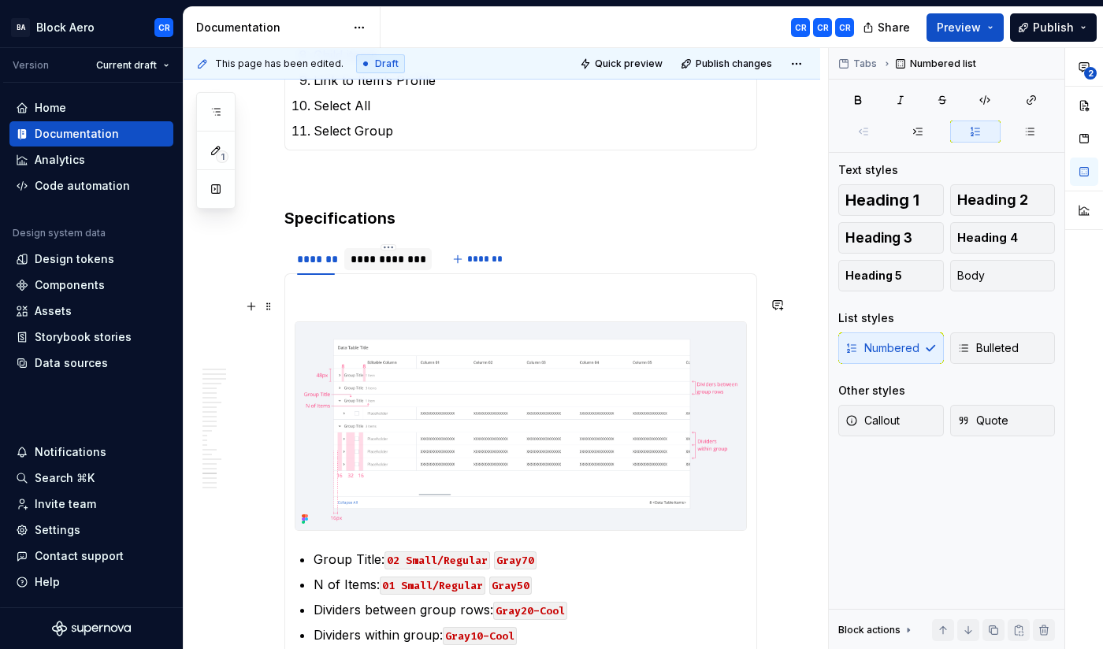
click at [391, 267] on div "**********" at bounding box center [388, 259] width 75 height 16
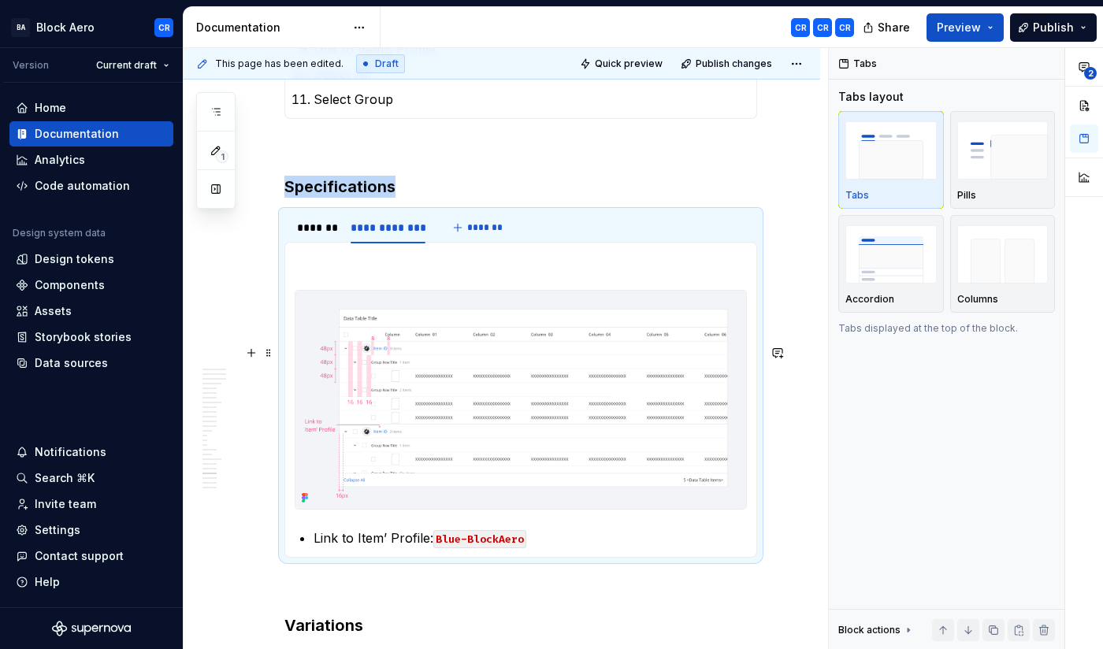
click at [584, 413] on img "To enrich screen reader interactions, please activate Accessibility in Grammarl…" at bounding box center [521, 400] width 451 height 219
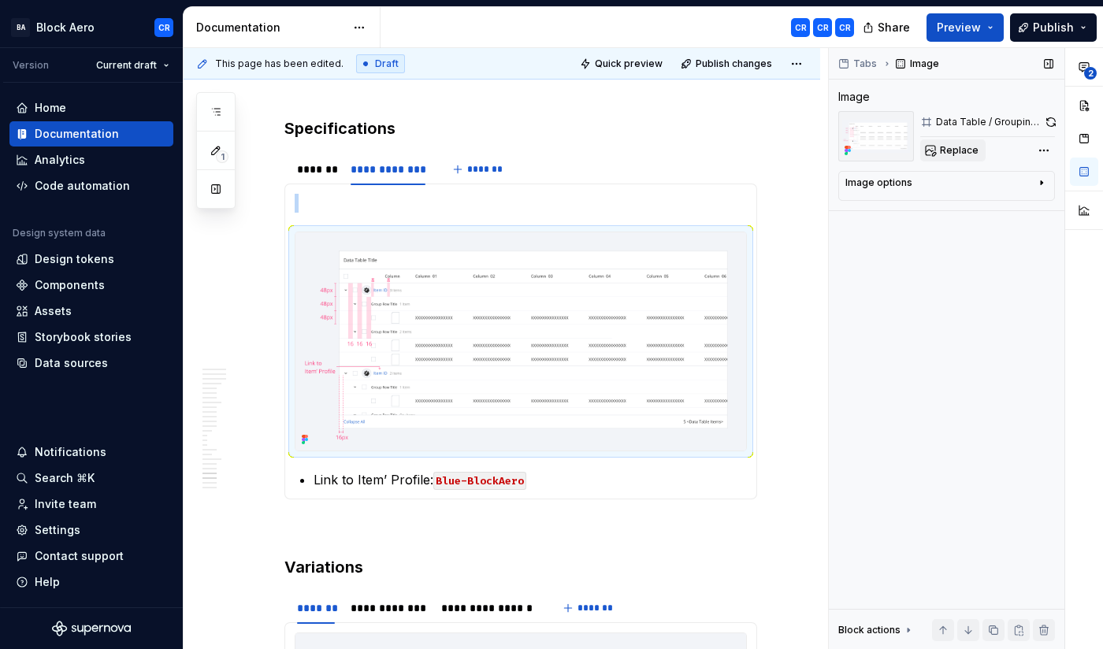
click at [953, 148] on span "Replace" at bounding box center [959, 150] width 39 height 13
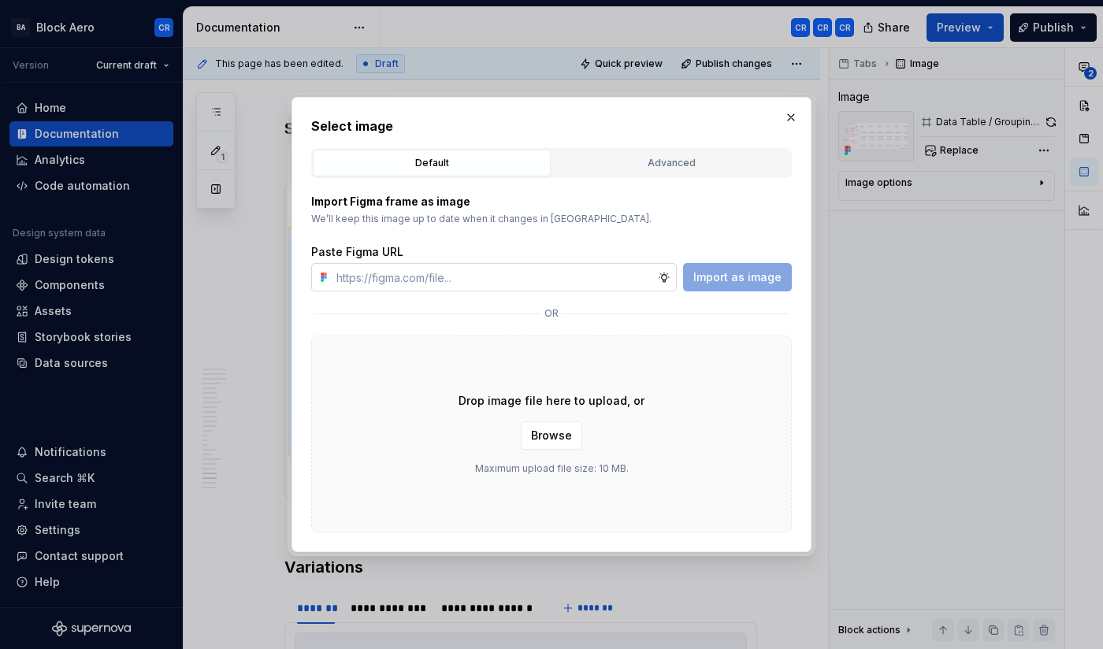
type textarea "*"
type input "[URL][DOMAIN_NAME]"
click at [749, 288] on button "Import as image" at bounding box center [737, 277] width 109 height 28
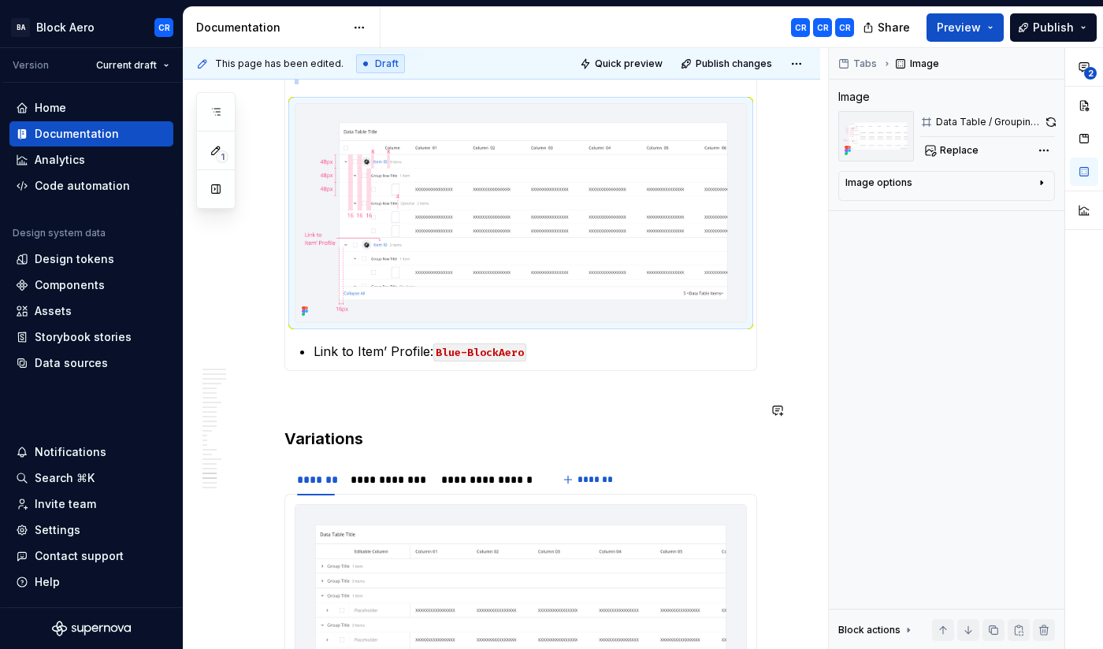
scroll to position [9170, 0]
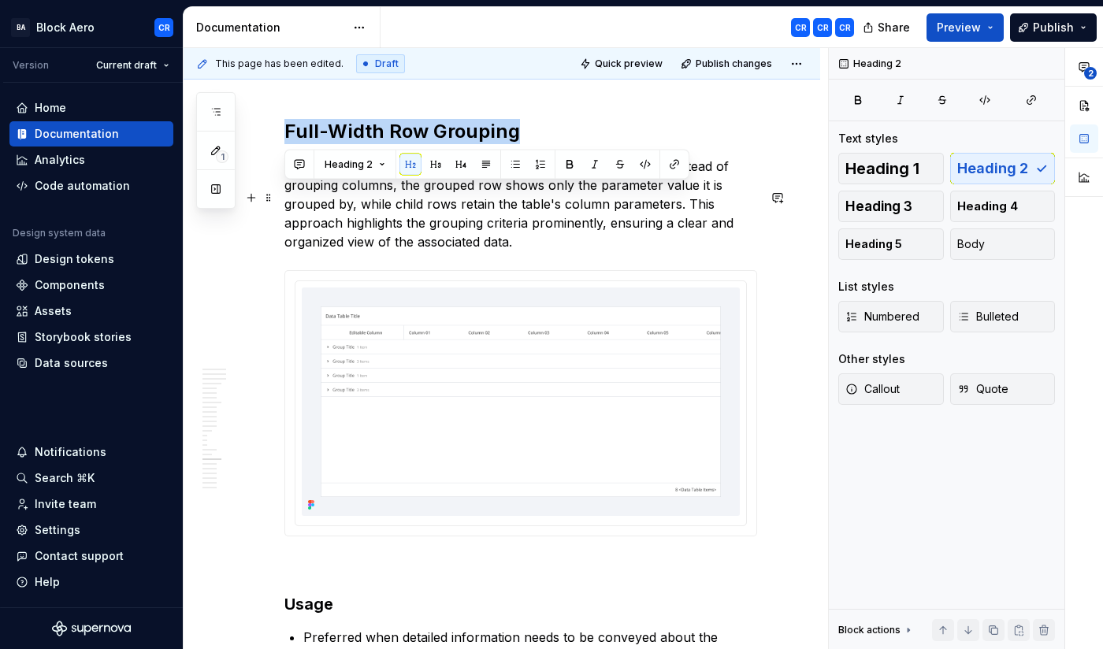
drag, startPoint x: 514, startPoint y: 193, endPoint x: 284, endPoint y: 192, distance: 229.3
click at [284, 144] on h2 "Full-Width Row Grouping" at bounding box center [520, 131] width 473 height 25
copy h2 "Full-Width Row Grouping"
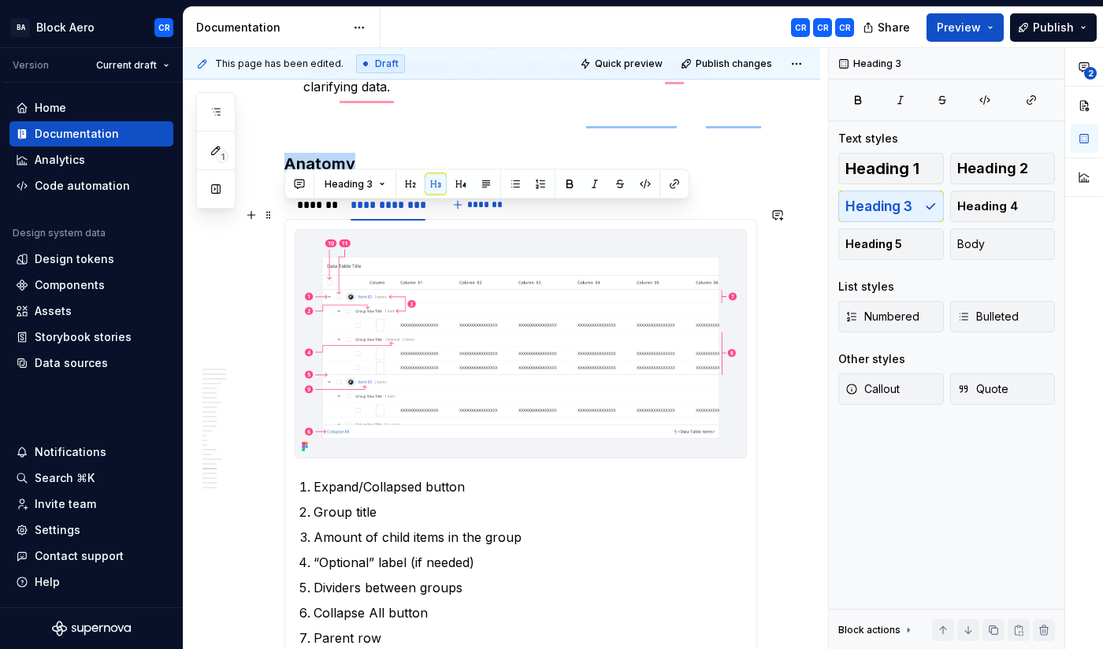
drag, startPoint x: 358, startPoint y: 217, endPoint x: 288, endPoint y: 217, distance: 69.3
click at [288, 175] on h3 "Anatomy" at bounding box center [520, 164] width 473 height 22
copy h3 "Anatomy"
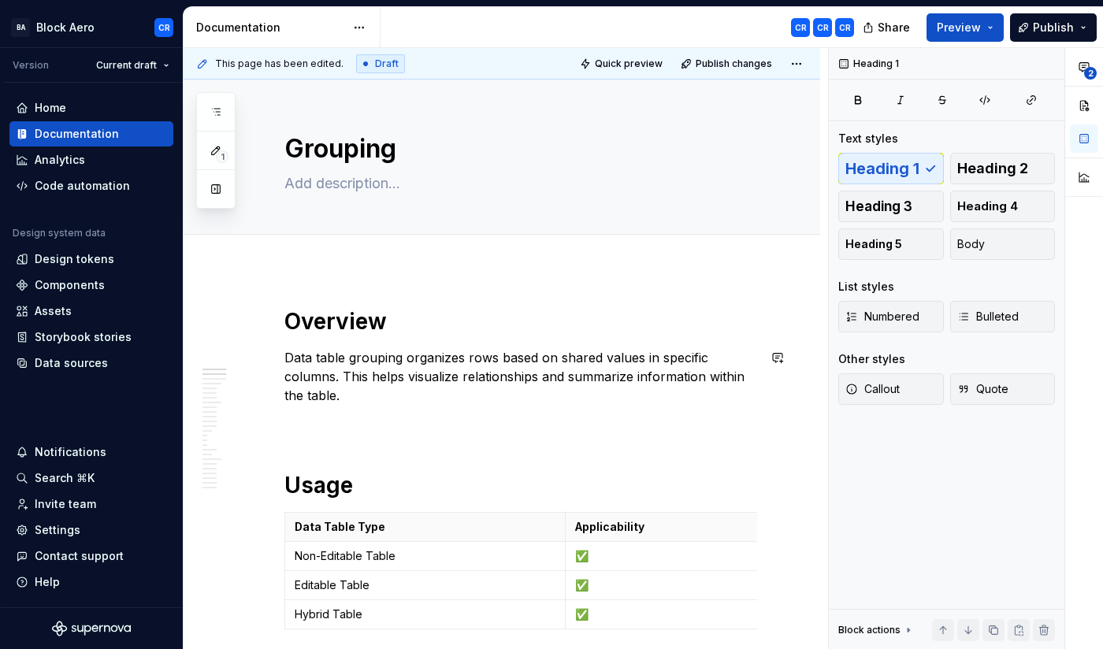
click at [600, 332] on h1 "Overview" at bounding box center [520, 321] width 473 height 28
click at [757, 433] on p "To enrich screen reader interactions, please activate Accessibility in Grammarl…" at bounding box center [520, 423] width 473 height 19
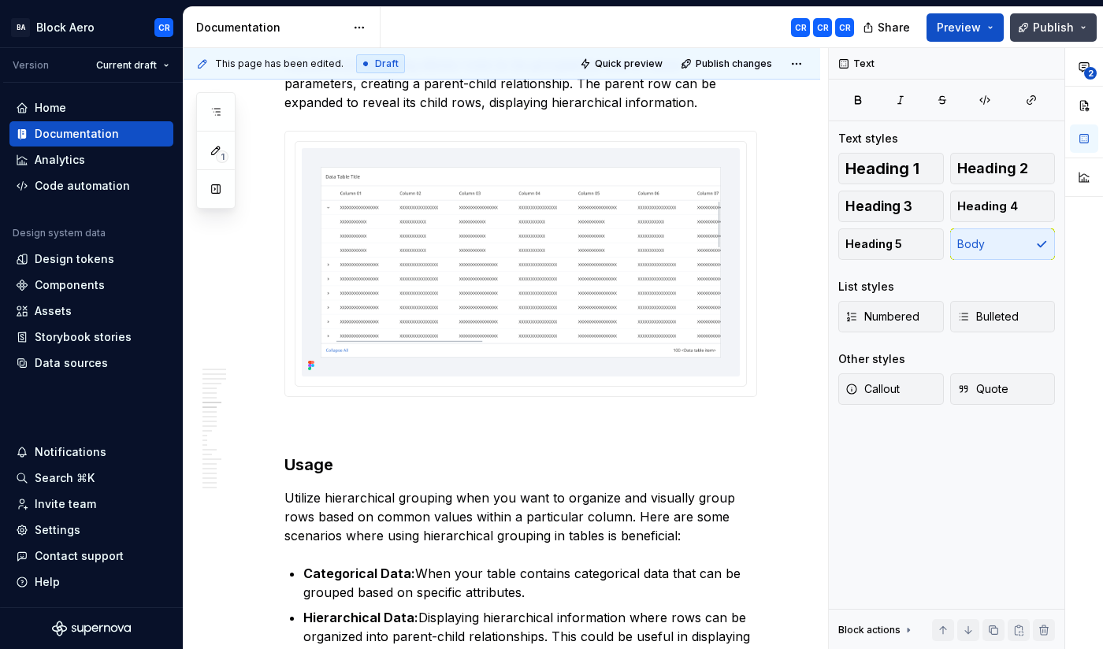
click at [1086, 25] on button "Publish" at bounding box center [1053, 27] width 87 height 28
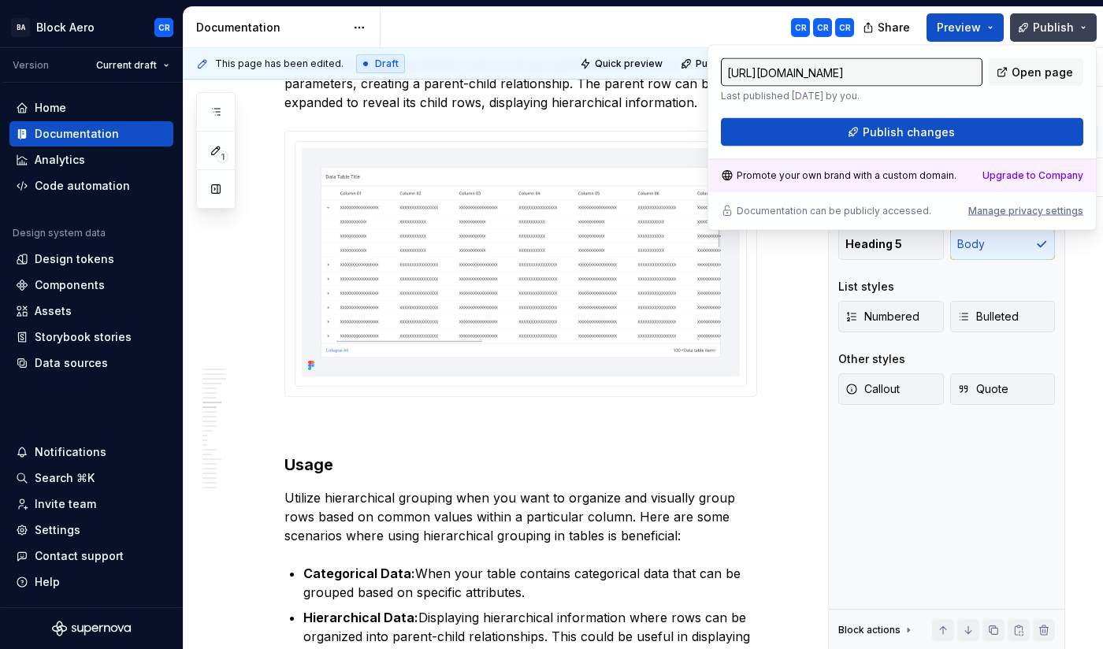
click at [1086, 25] on button "Publish" at bounding box center [1053, 27] width 87 height 28
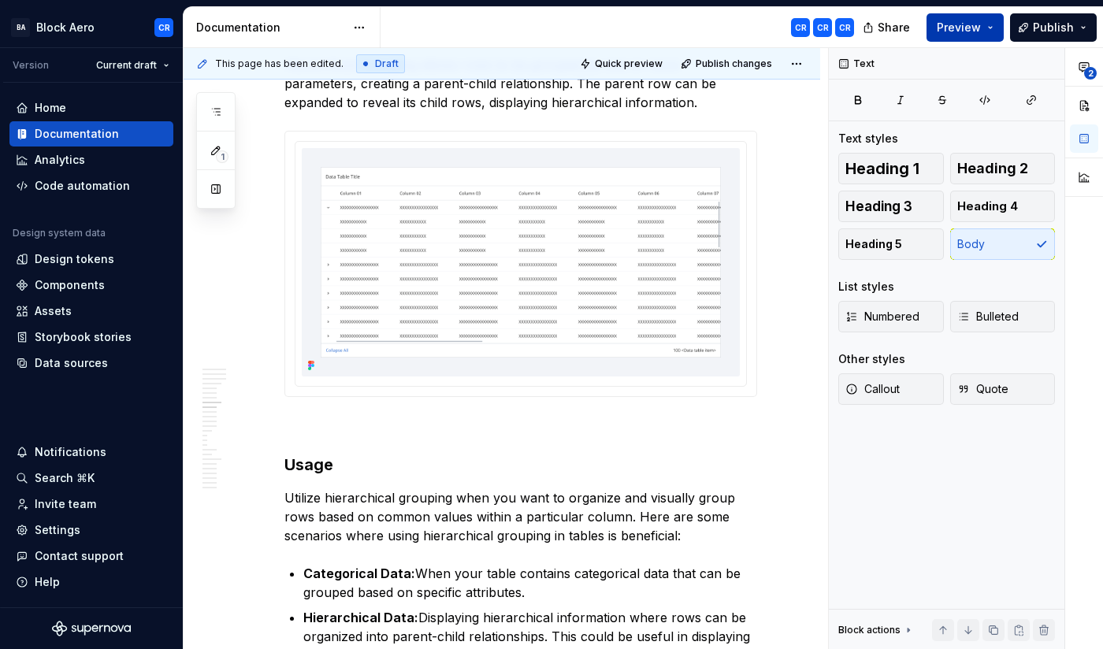
click at [994, 27] on button "Preview" at bounding box center [965, 27] width 77 height 28
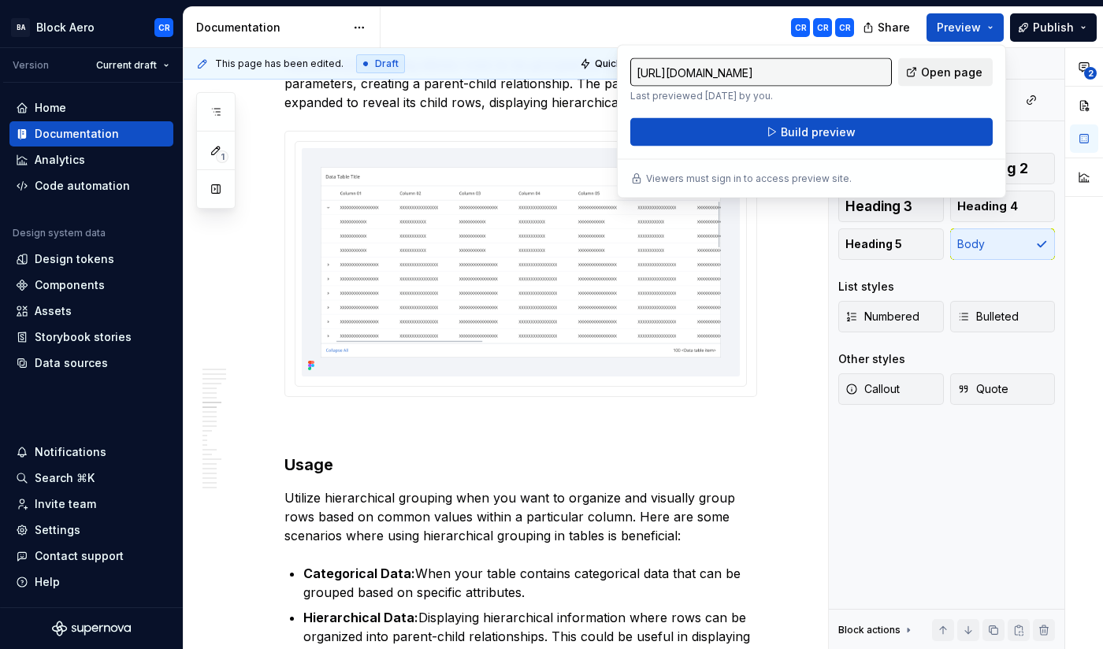
click at [953, 67] on span "Open page" at bounding box center [951, 73] width 61 height 16
type textarea "*"
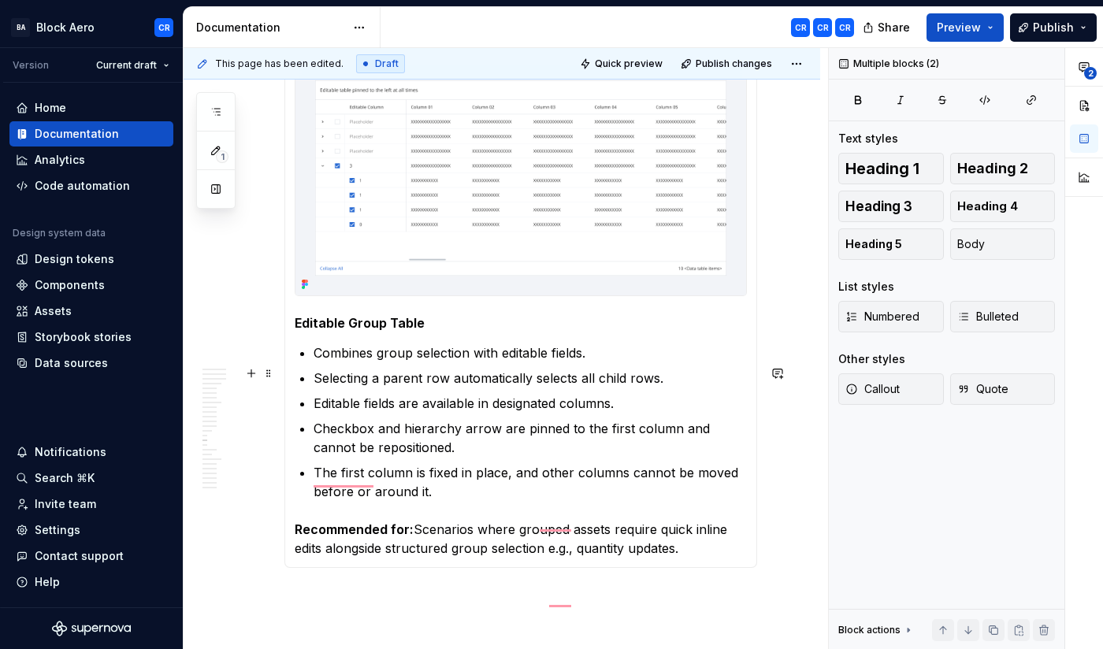
scroll to position [5466, 0]
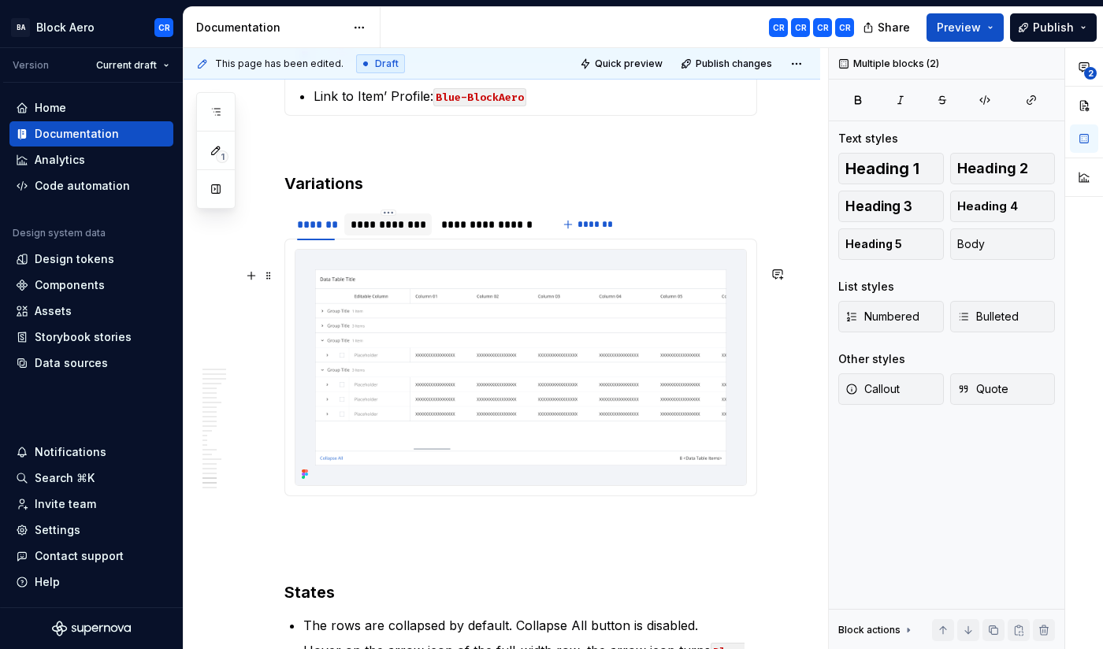
click at [389, 232] on div "**********" at bounding box center [388, 225] width 75 height 16
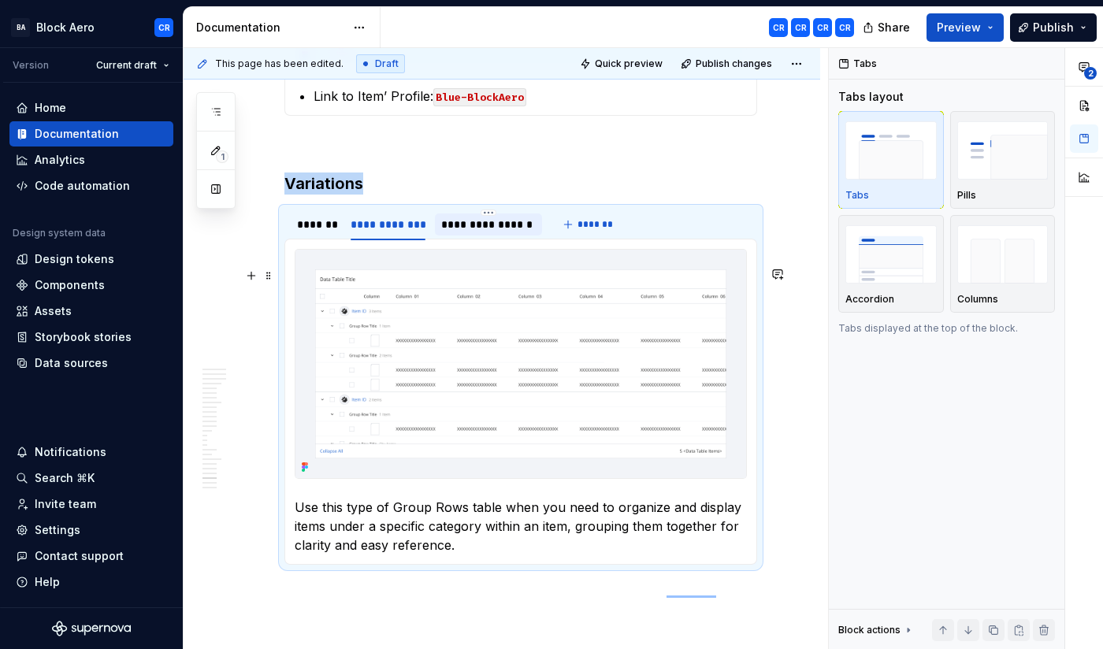
click at [475, 232] on div "**********" at bounding box center [488, 225] width 95 height 16
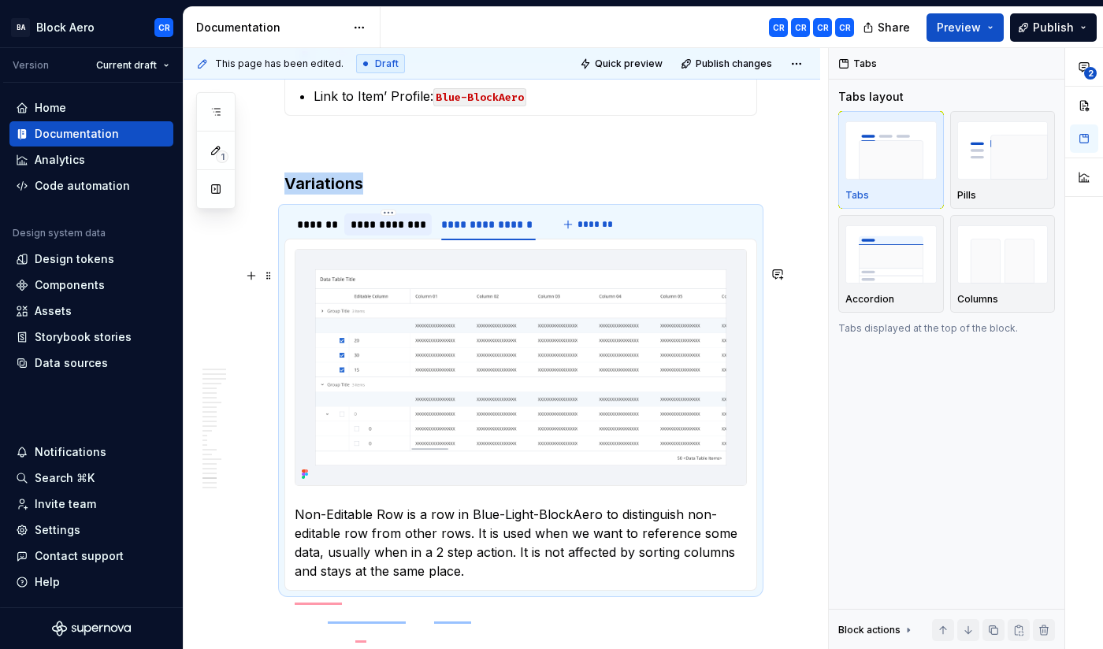
click at [374, 236] on div "**********" at bounding box center [387, 225] width 87 height 22
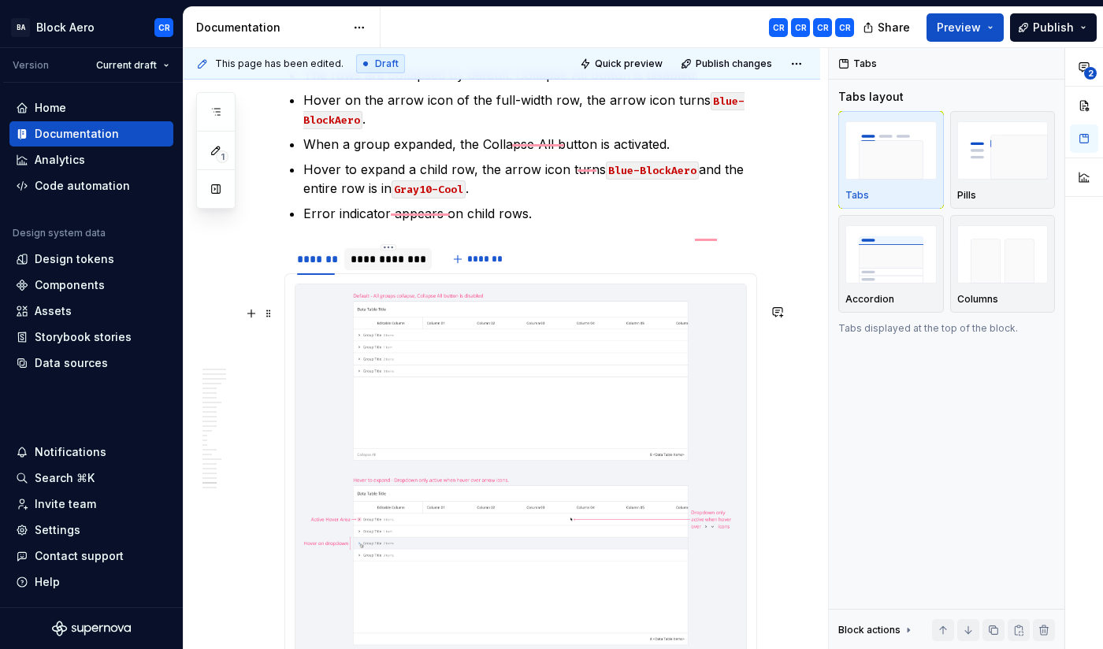
click at [387, 267] on div "**********" at bounding box center [388, 259] width 75 height 16
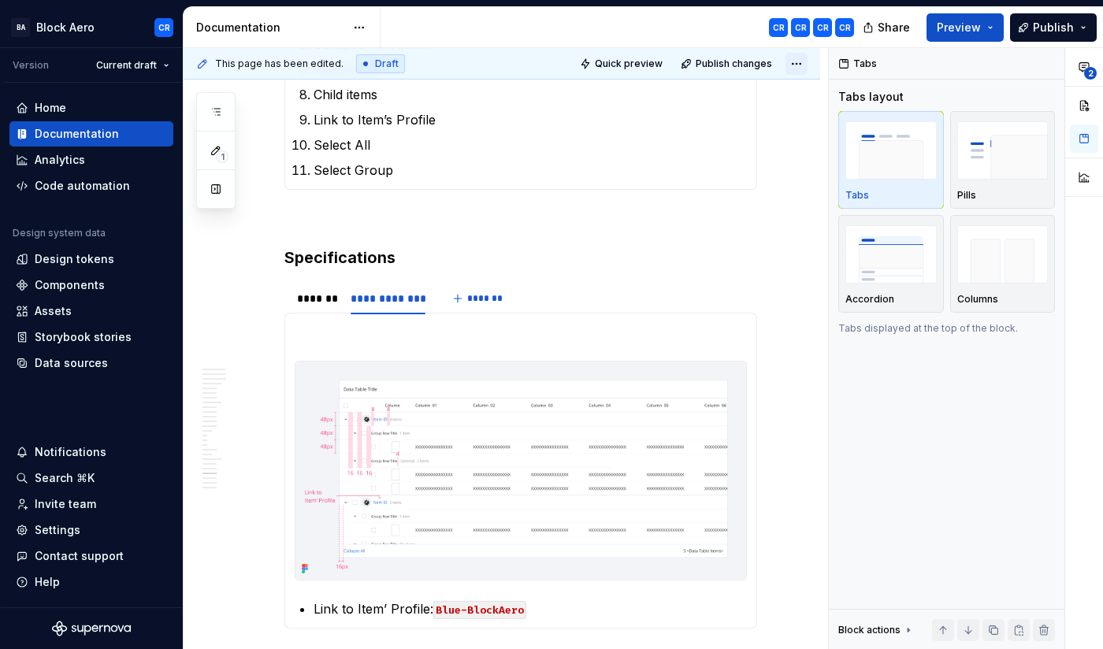
click at [809, 63] on html "BA Block Aero CR Version Current draft Home Documentation Analytics Code automa…" at bounding box center [551, 324] width 1103 height 649
click at [766, 91] on div "Open preview" at bounding box center [754, 95] width 102 height 16
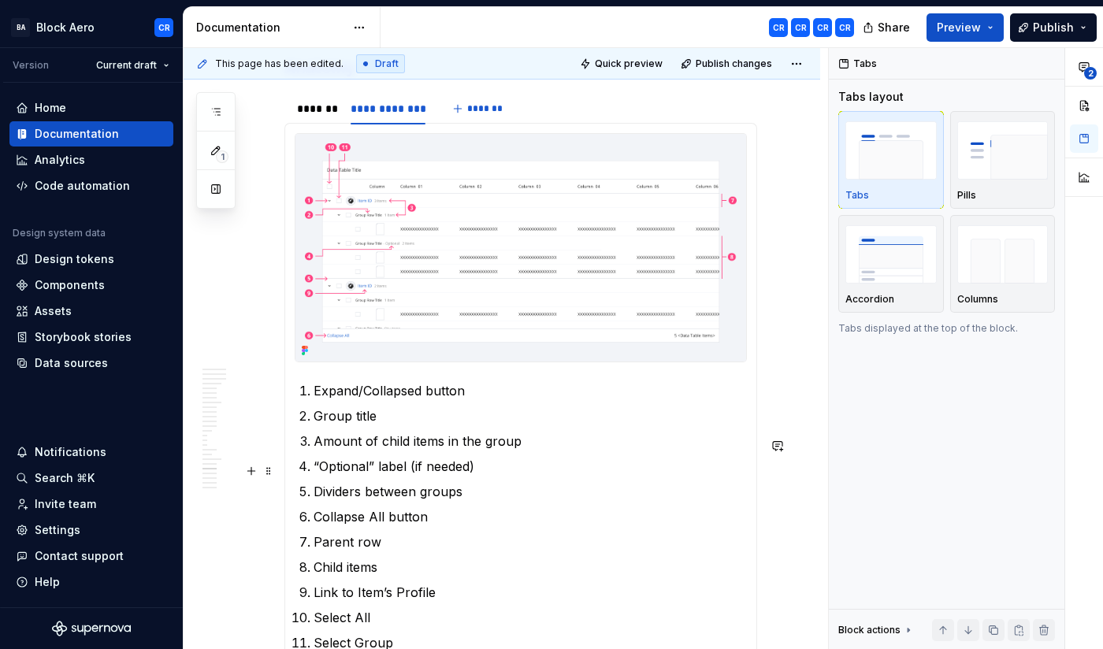
scroll to position [8422, 0]
click at [704, 477] on p "“Optional” label (if needed)" at bounding box center [530, 467] width 433 height 19
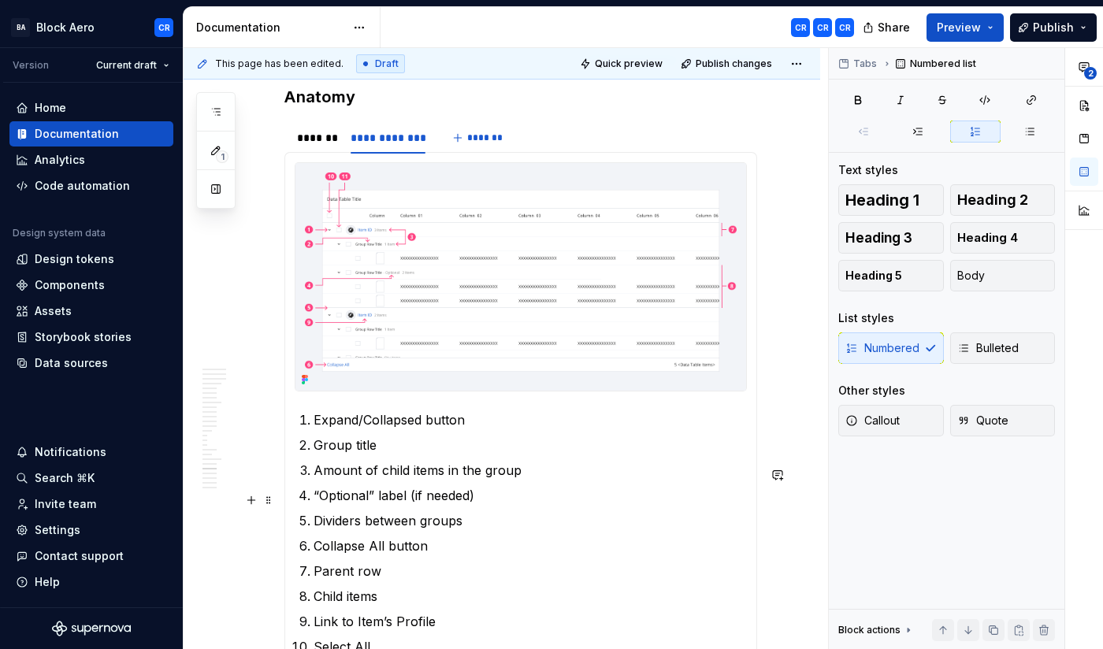
scroll to position [8381, 0]
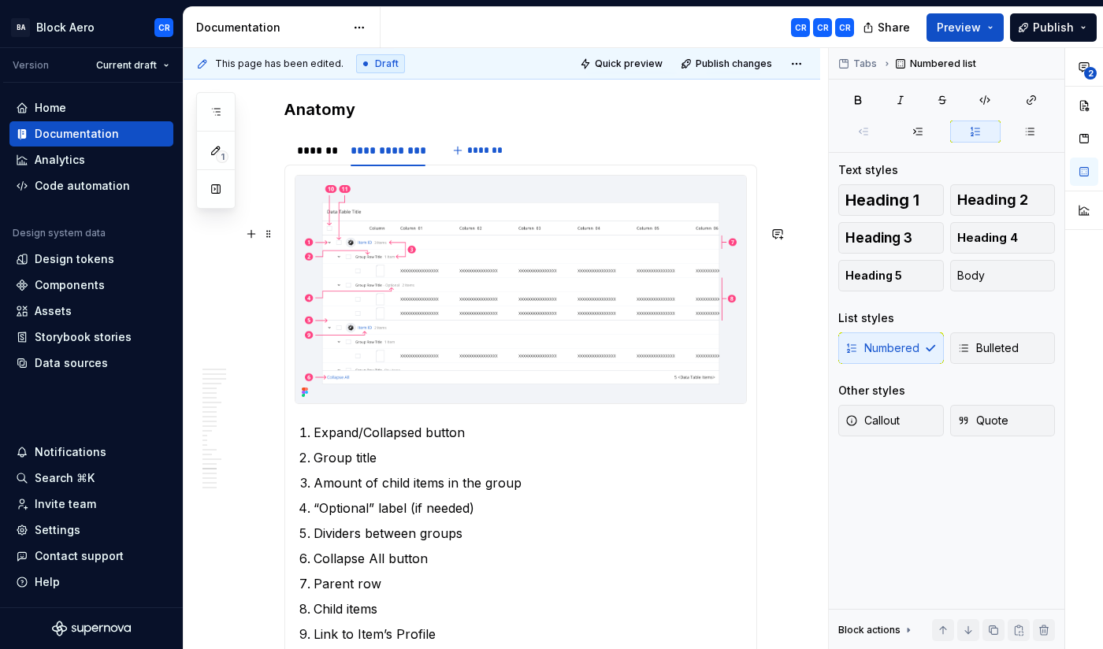
click at [708, 404] on div "To enrich screen reader interactions, please activate Accessibility in Grammarl…" at bounding box center [521, 289] width 452 height 229
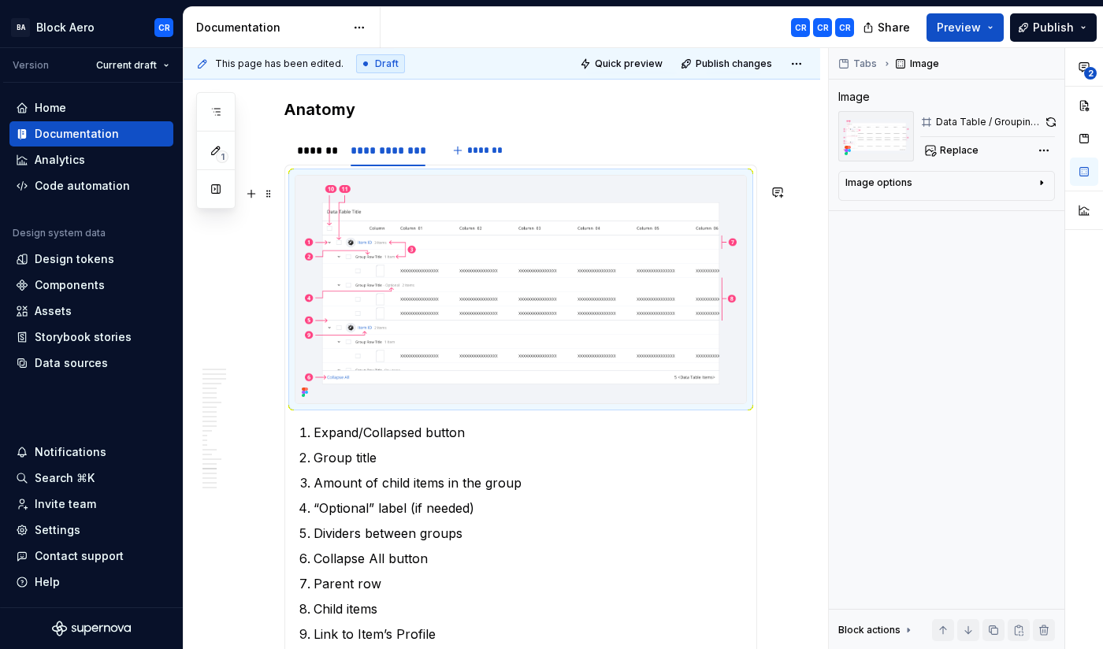
click at [749, 166] on div "**********" at bounding box center [520, 151] width 473 height 32
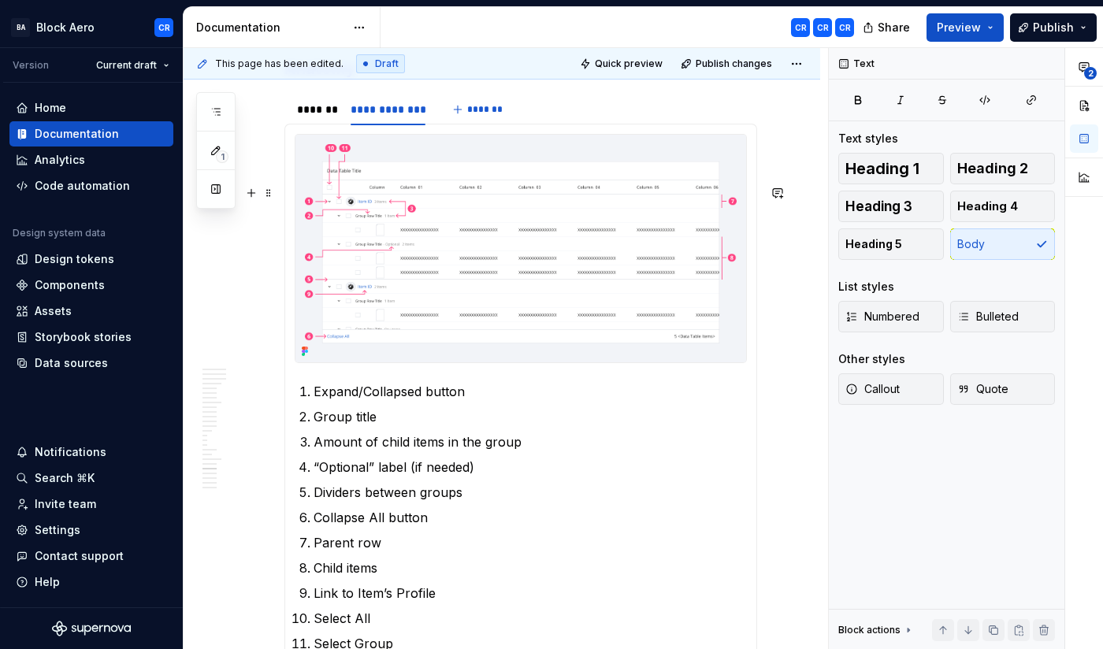
scroll to position [8403, 0]
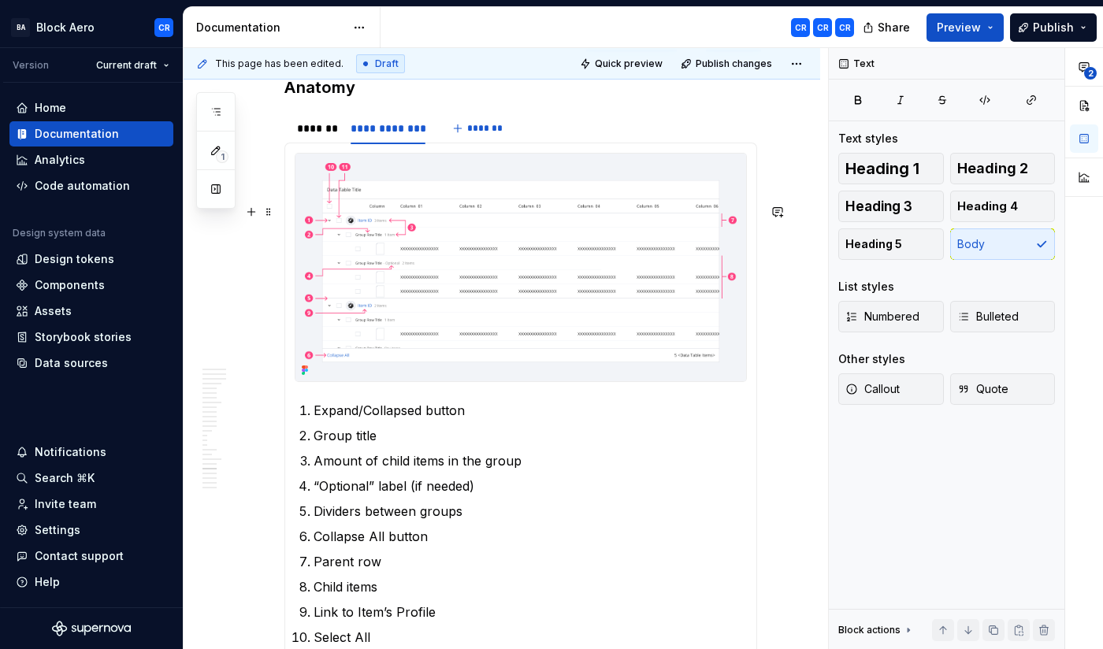
click at [676, 252] on img "To enrich screen reader interactions, please activate Accessibility in Grammarl…" at bounding box center [521, 268] width 451 height 228
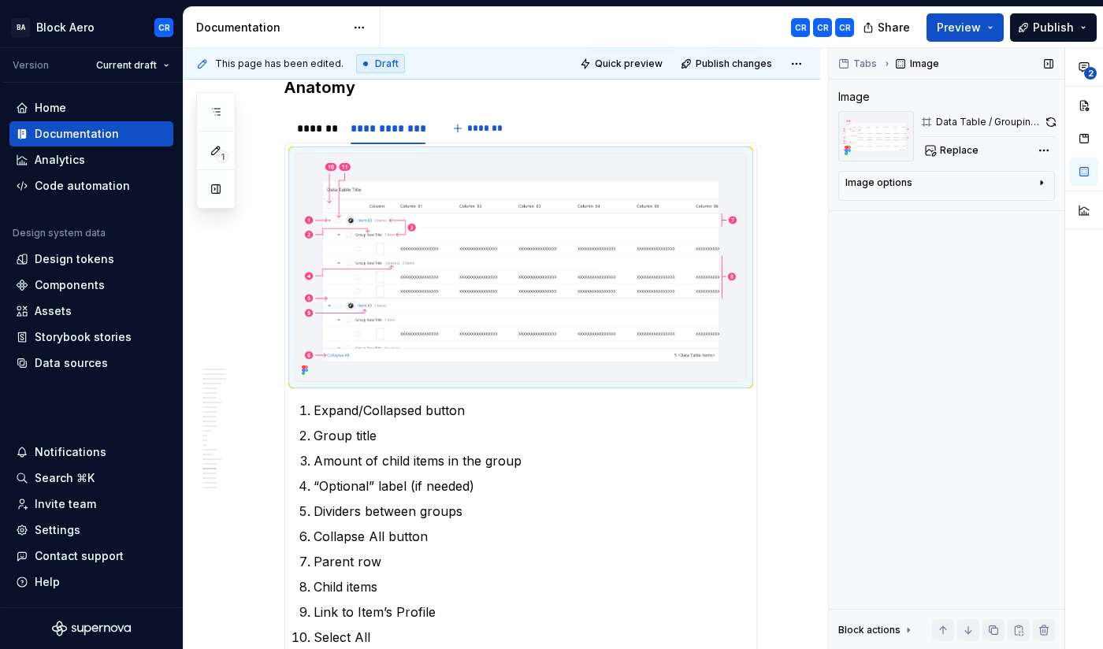
click at [1041, 184] on icon "button" at bounding box center [1041, 183] width 13 height 13
type textarea "*"
click at [995, 32] on button "Preview" at bounding box center [965, 27] width 77 height 28
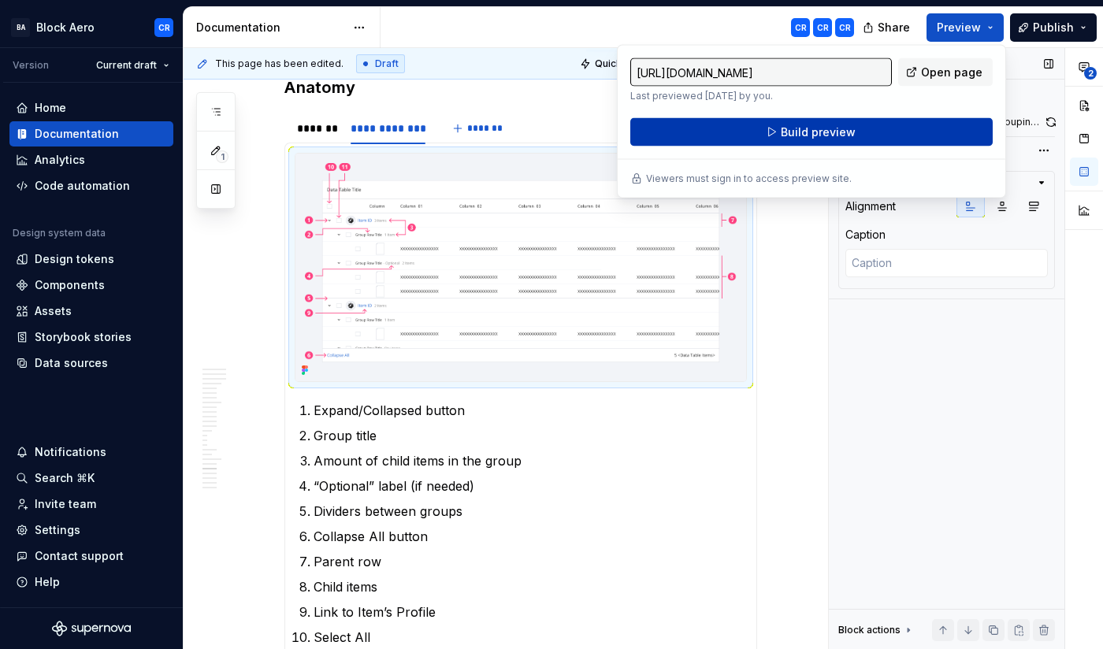
click at [883, 131] on button "Build preview" at bounding box center [811, 132] width 362 height 28
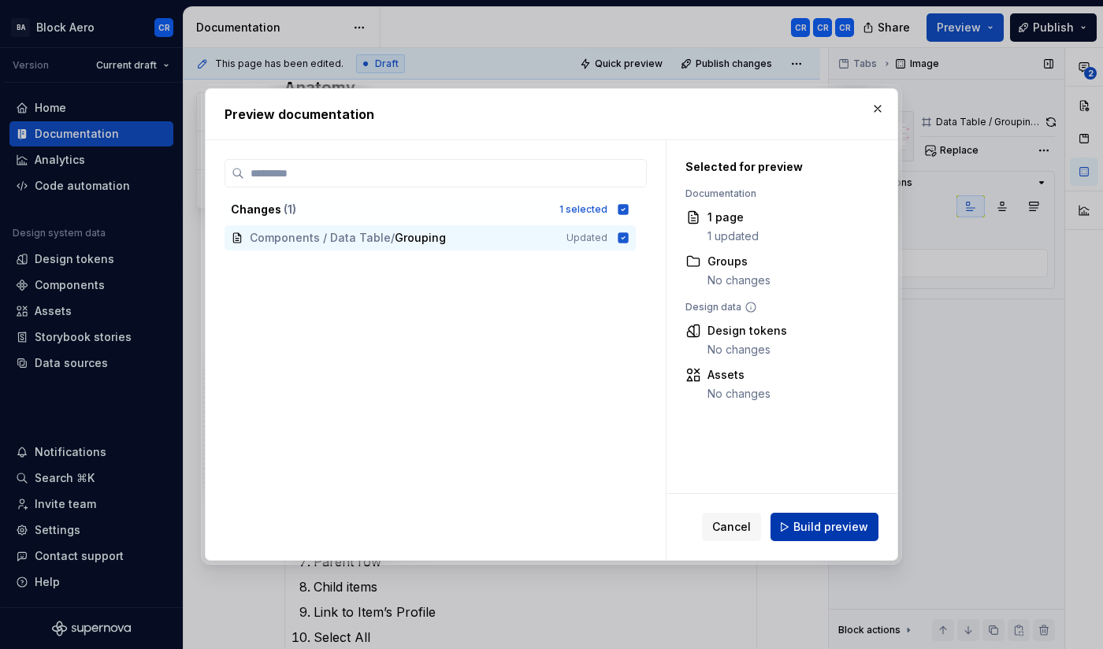
click at [816, 523] on span "Build preview" at bounding box center [831, 527] width 75 height 16
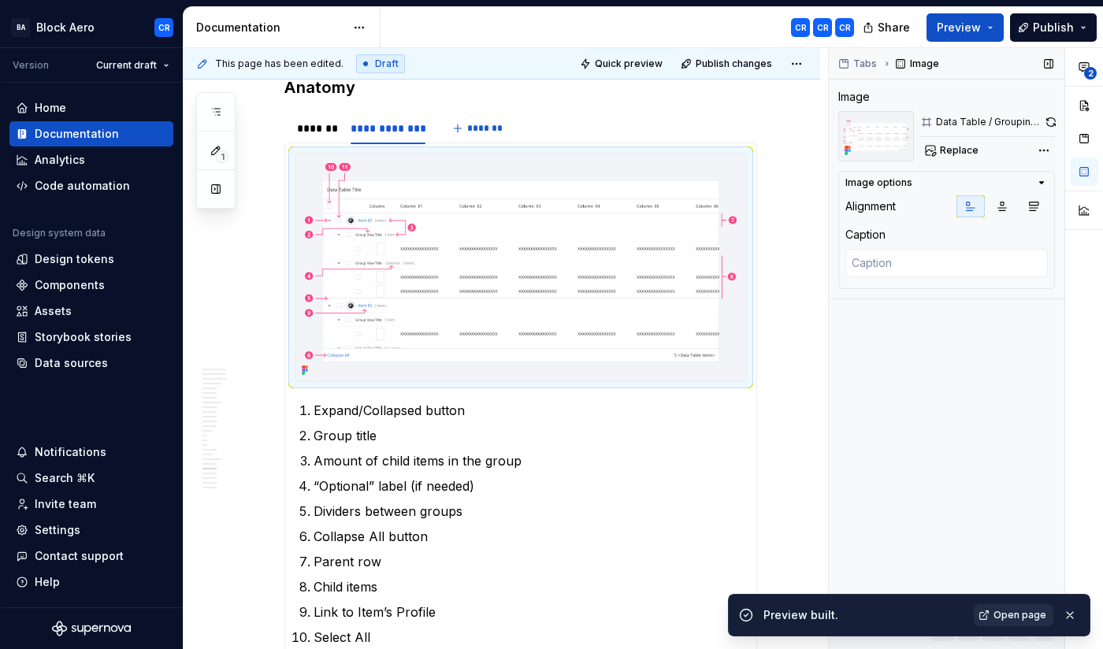
click at [1033, 620] on span "Open page" at bounding box center [1020, 615] width 53 height 13
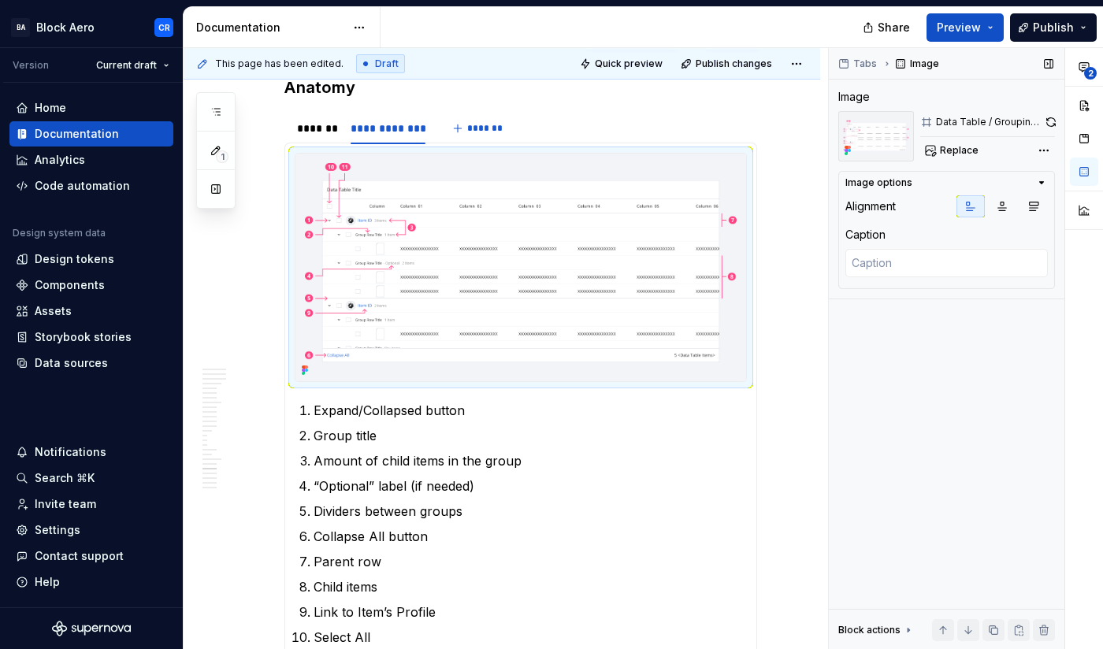
type textarea "*"
